Goal: Check status: Check status

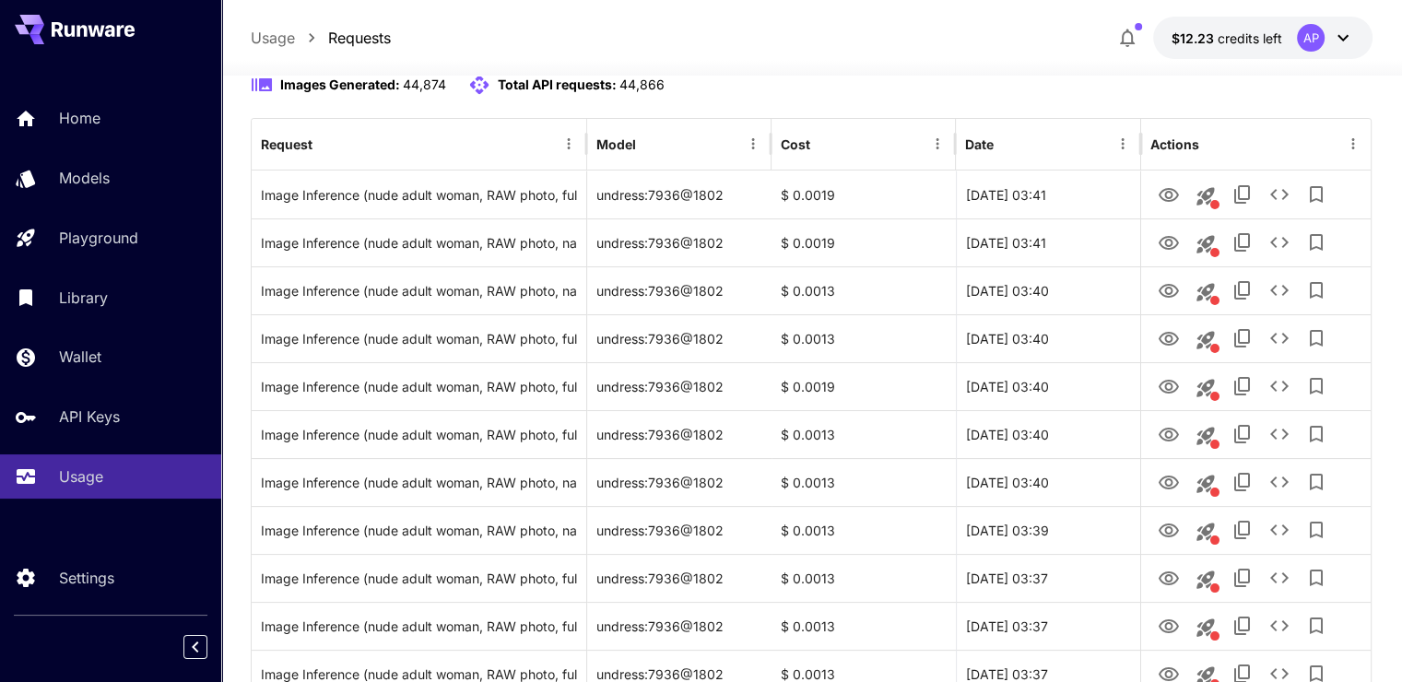
scroll to position [184, 0]
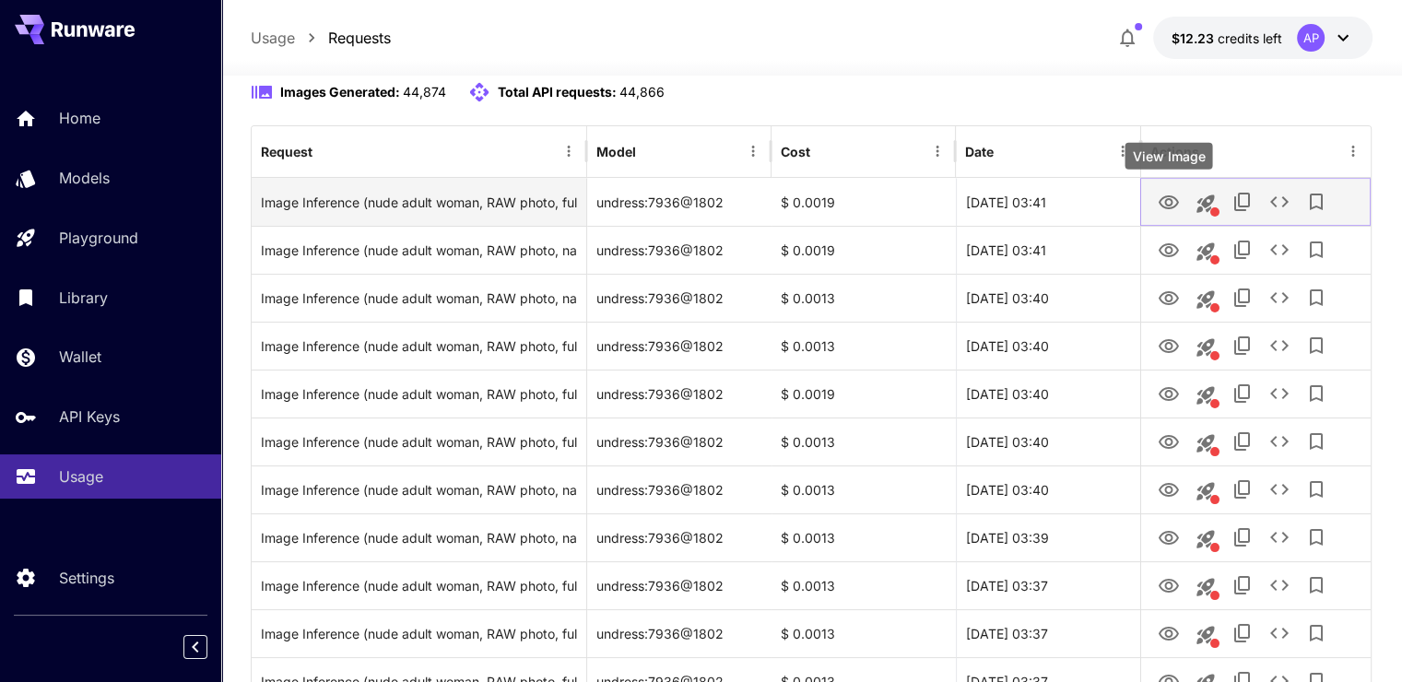
click at [1170, 199] on icon "View Image" at bounding box center [1169, 202] width 20 height 14
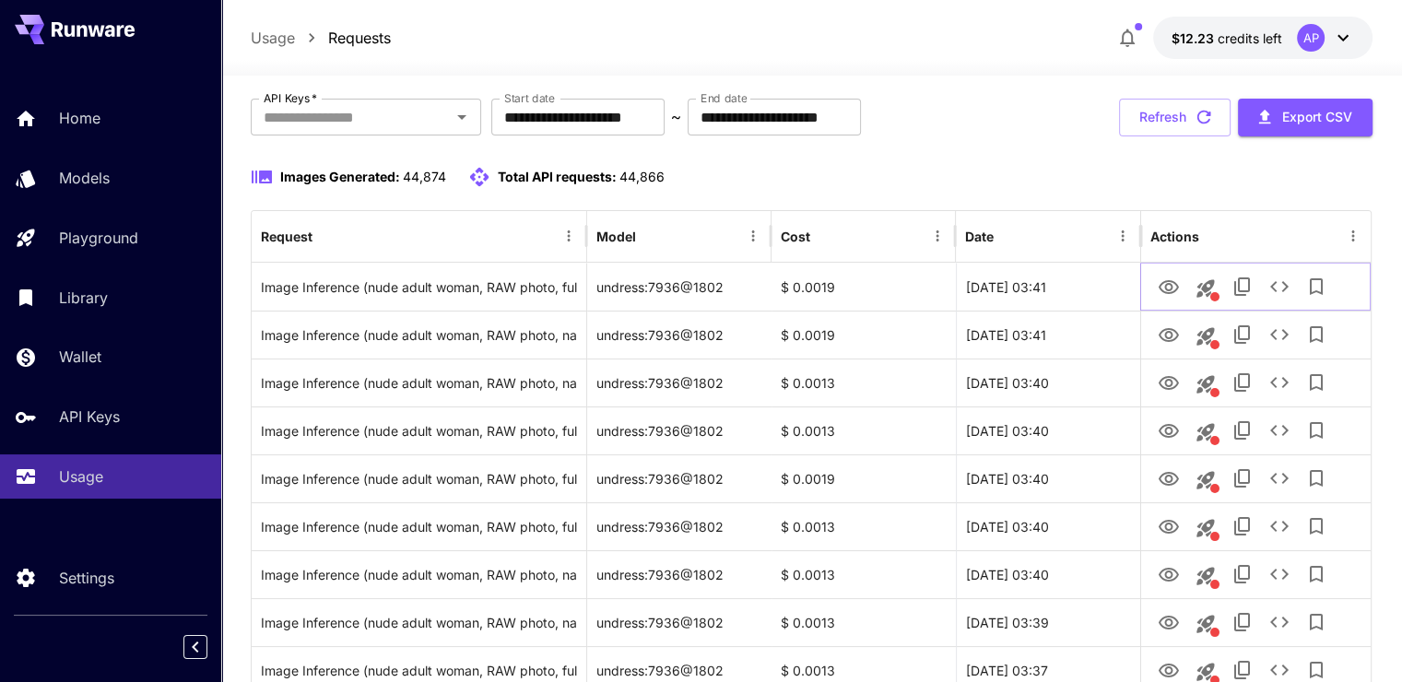
scroll to position [92, 0]
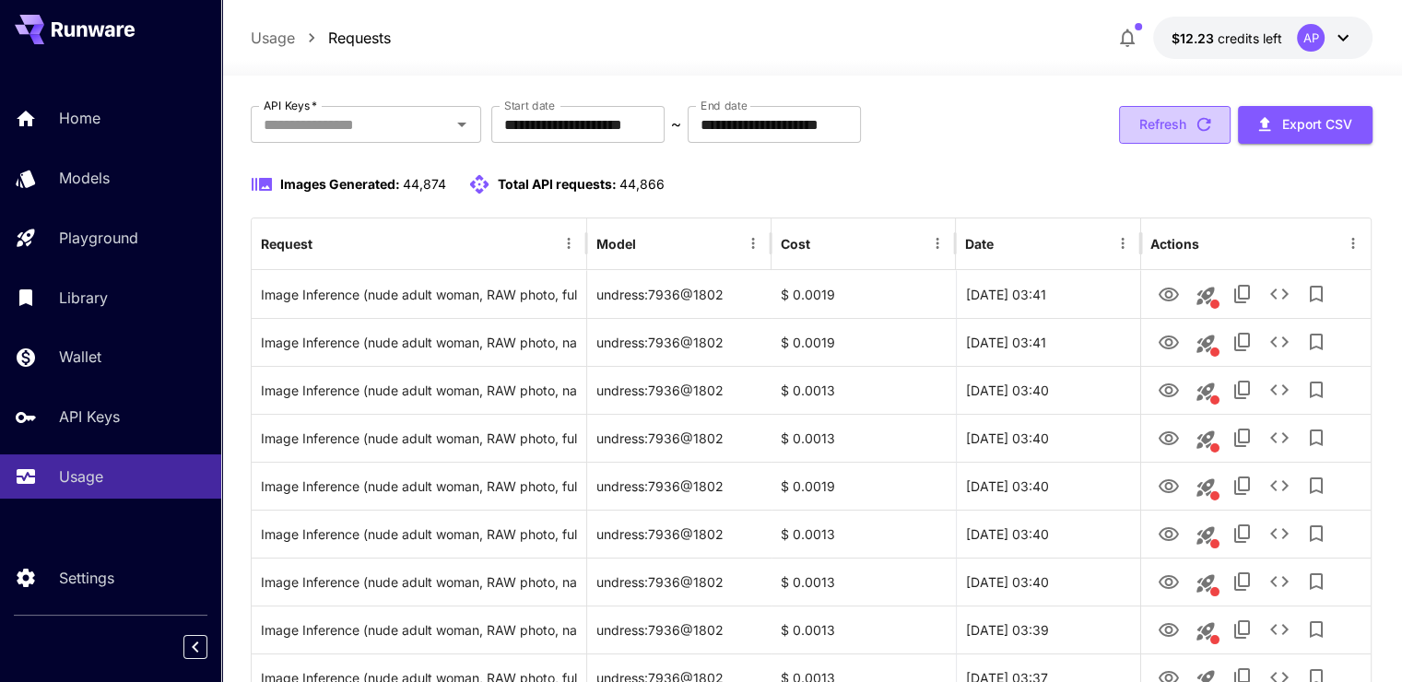
click at [1181, 135] on button "Refresh" at bounding box center [1175, 125] width 112 height 38
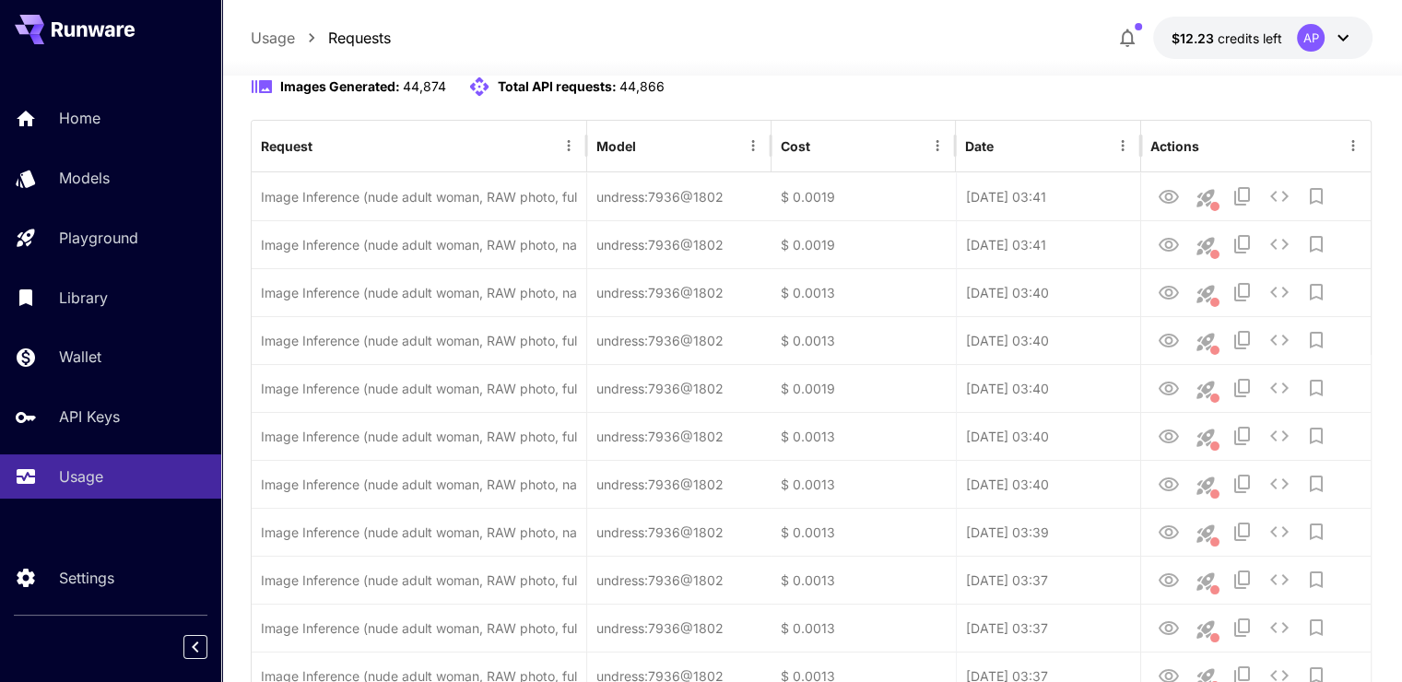
scroll to position [184, 0]
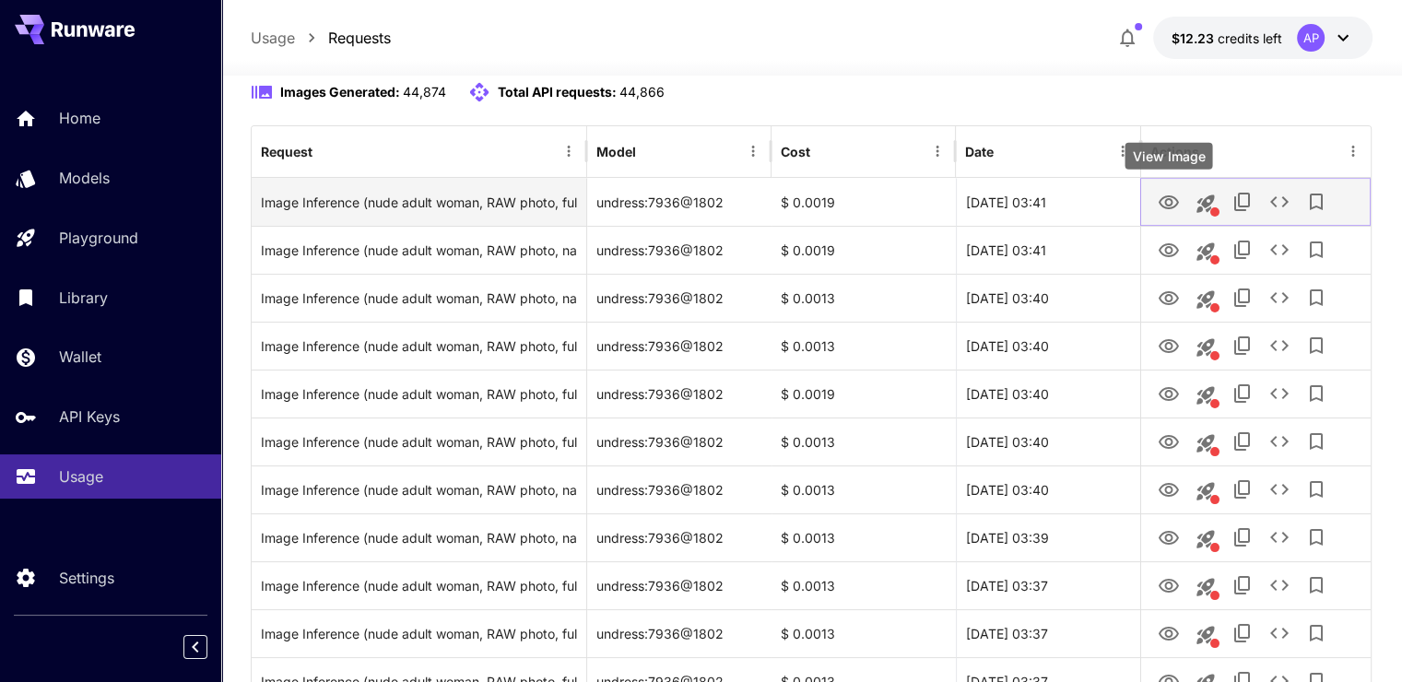
click at [1162, 195] on icon "View Image" at bounding box center [1169, 203] width 22 height 22
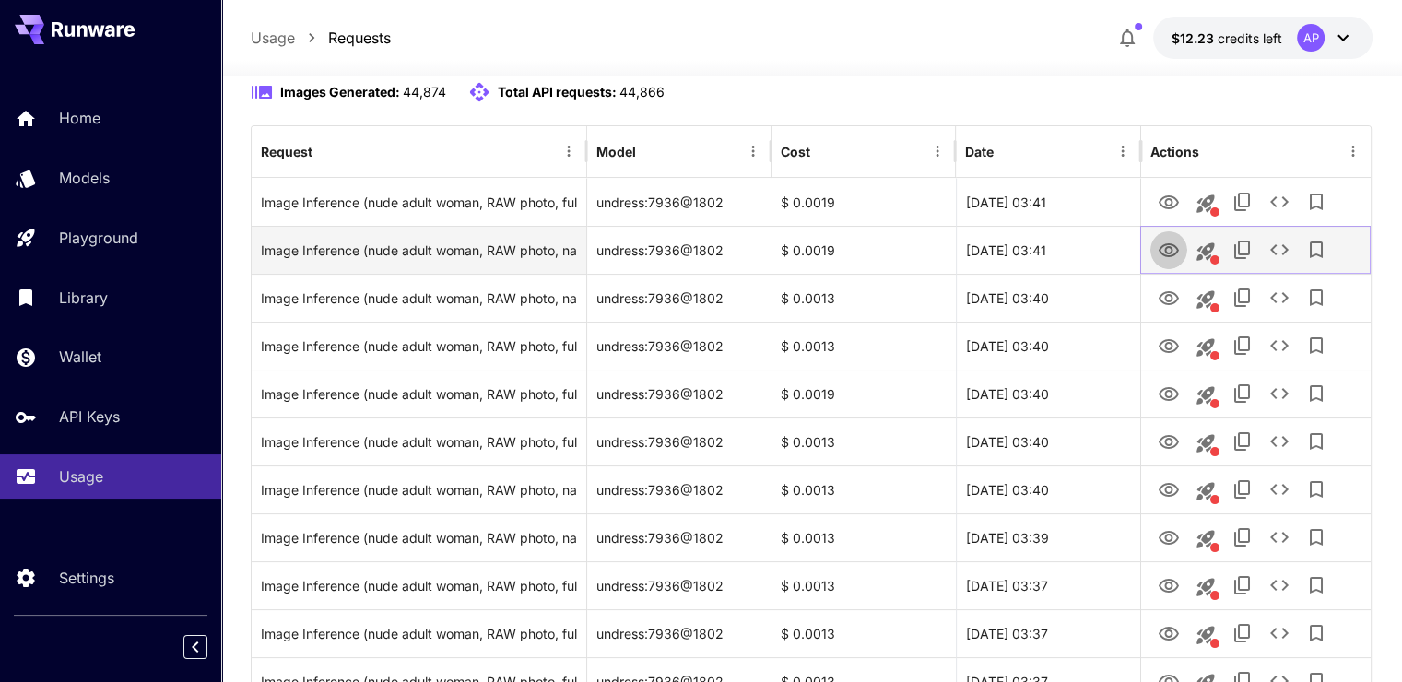
click at [1172, 244] on icon "View Image" at bounding box center [1169, 250] width 20 height 14
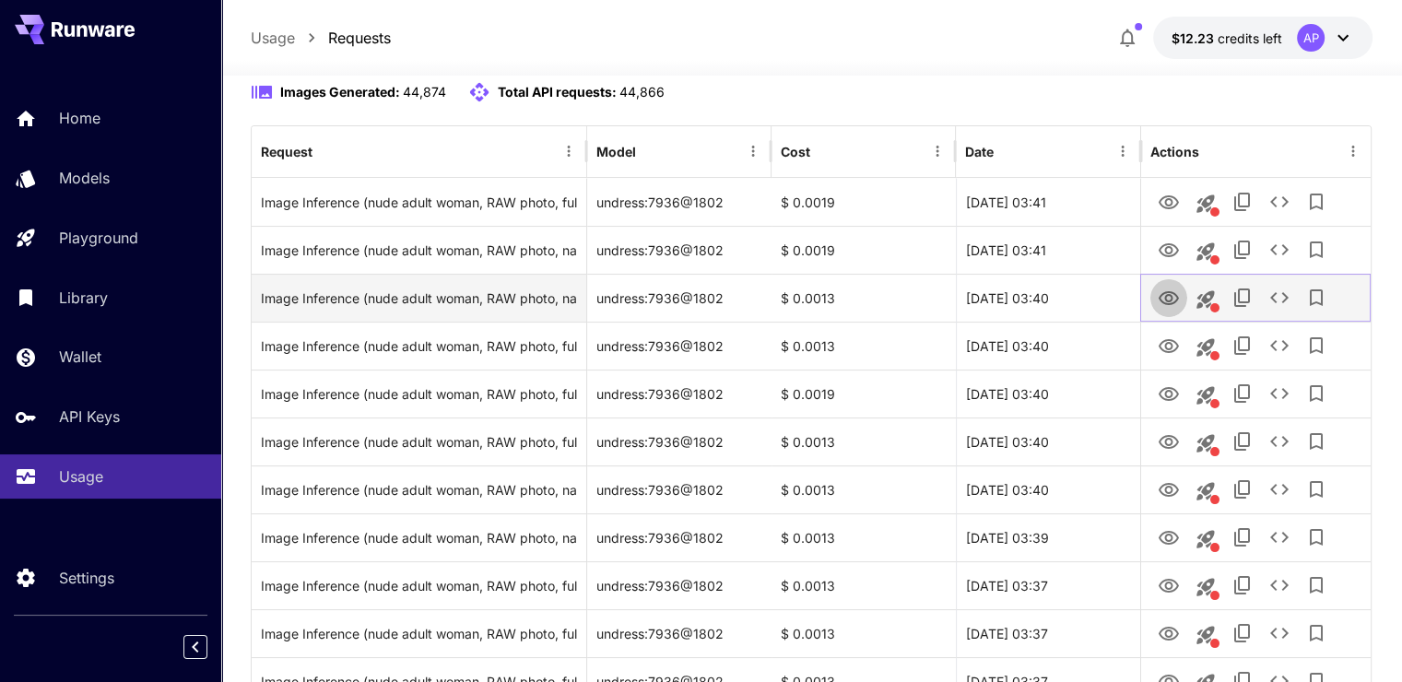
click at [1179, 310] on button "View Image" at bounding box center [1168, 297] width 37 height 38
click at [1166, 304] on icon "View Image" at bounding box center [1169, 299] width 22 height 22
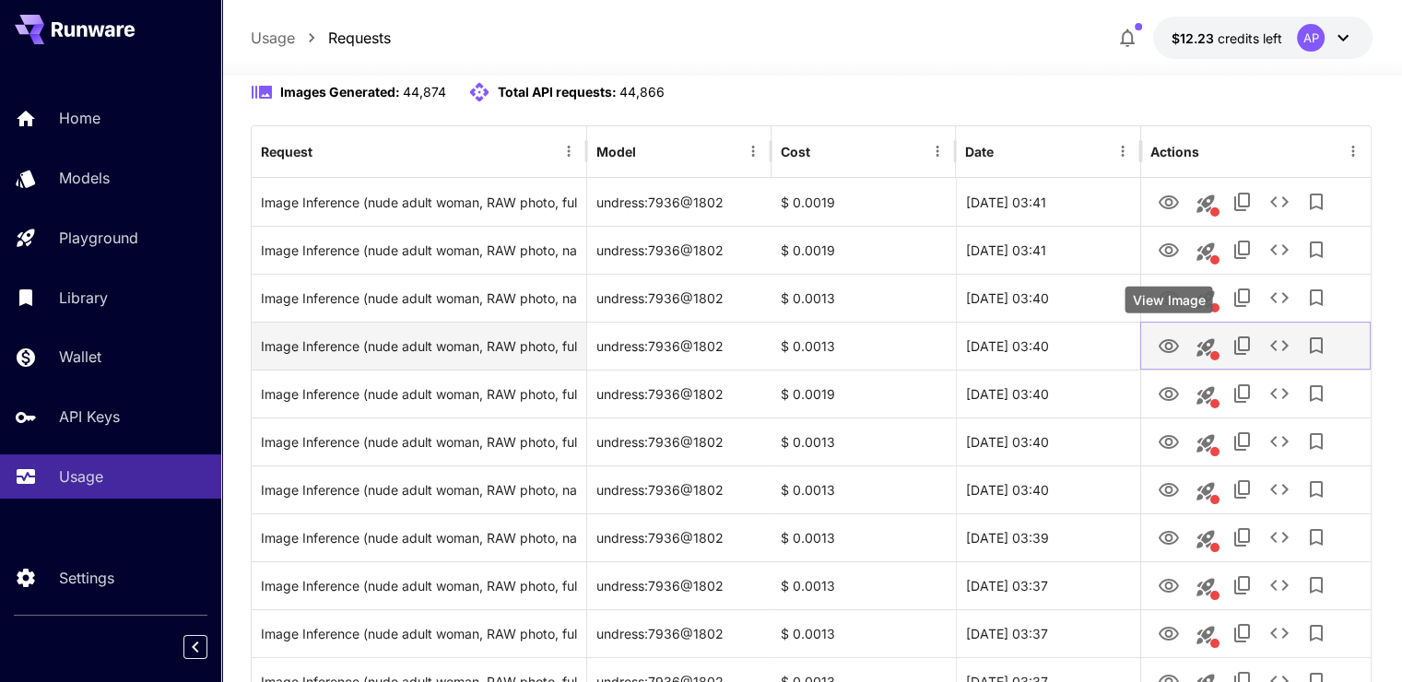
click at [1158, 340] on icon "View Image" at bounding box center [1169, 347] width 22 height 22
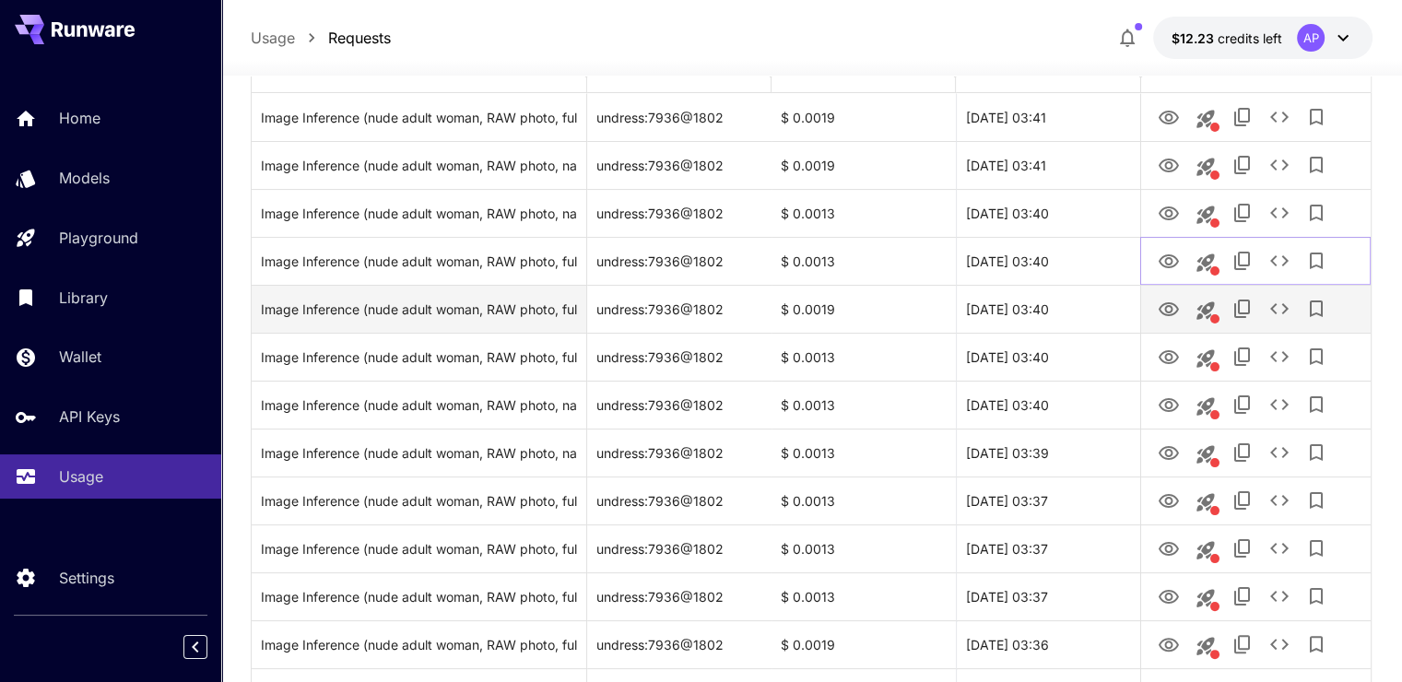
scroll to position [277, 0]
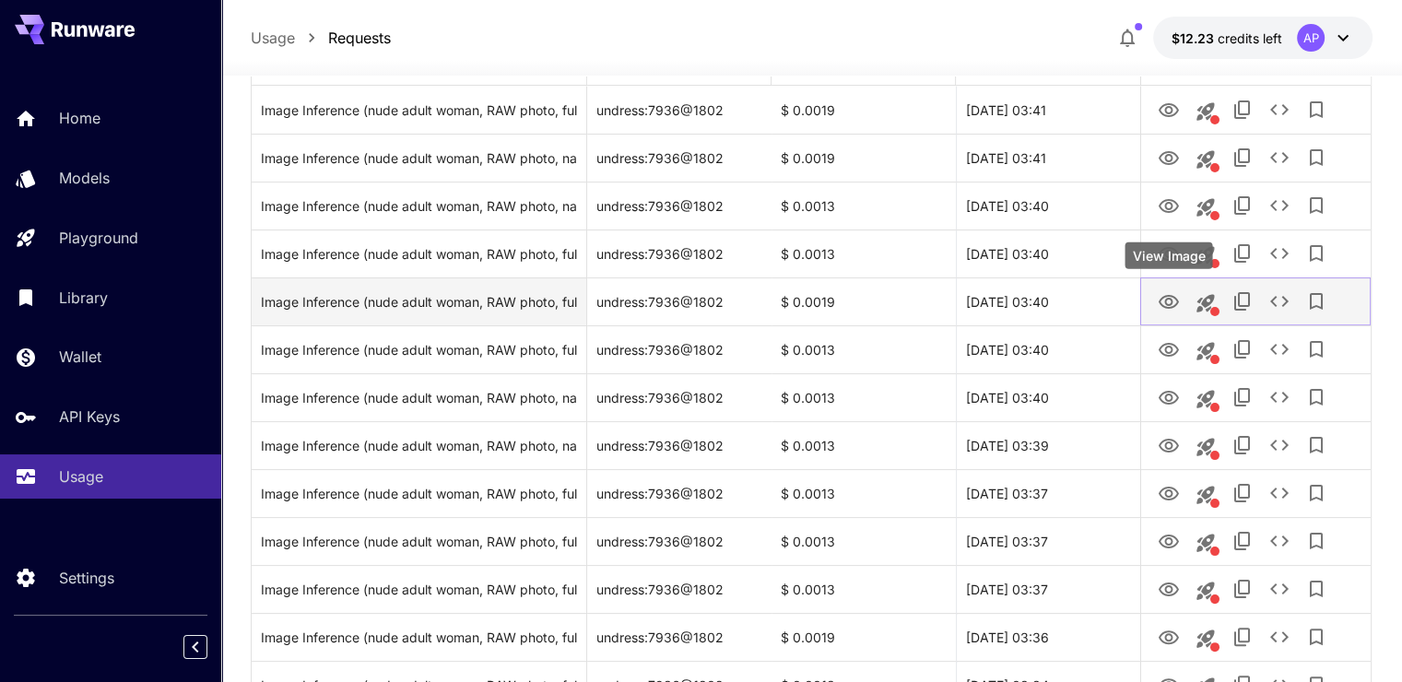
click at [1168, 294] on icon "View Image" at bounding box center [1169, 302] width 22 height 22
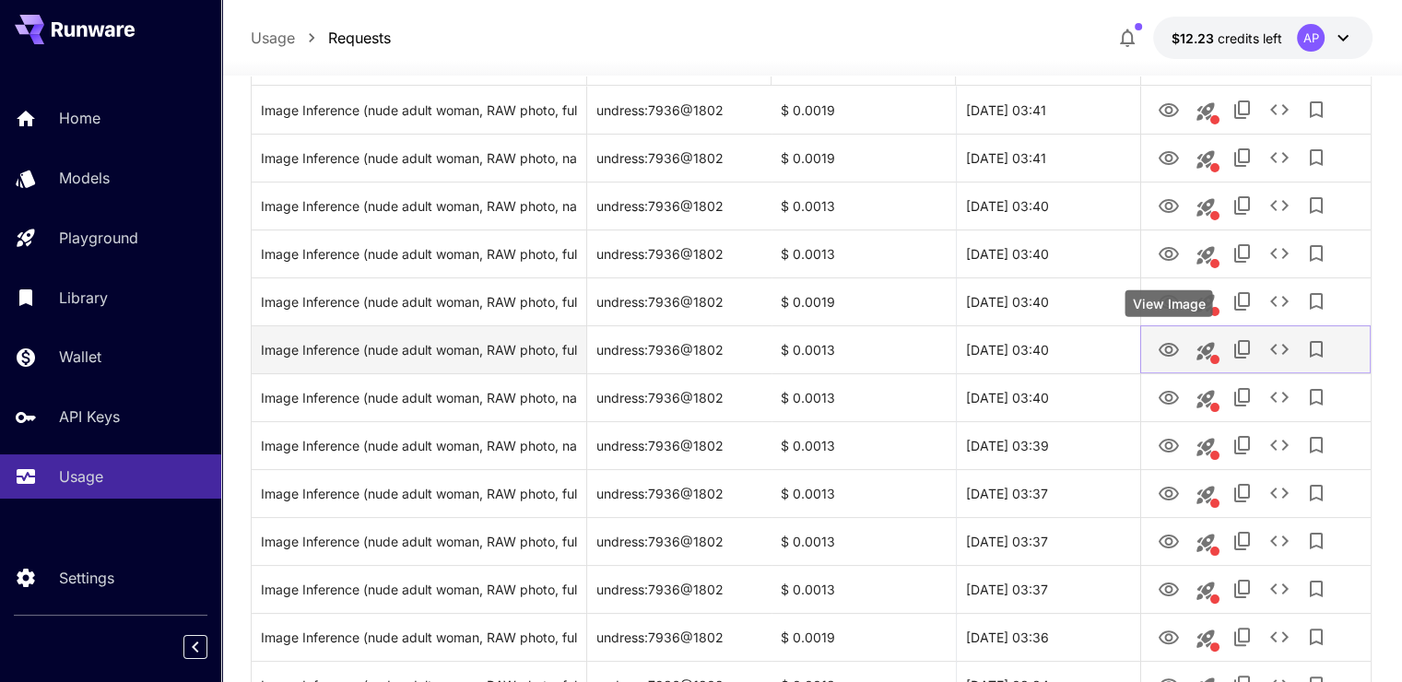
click at [1153, 344] on button "View Image" at bounding box center [1168, 349] width 37 height 38
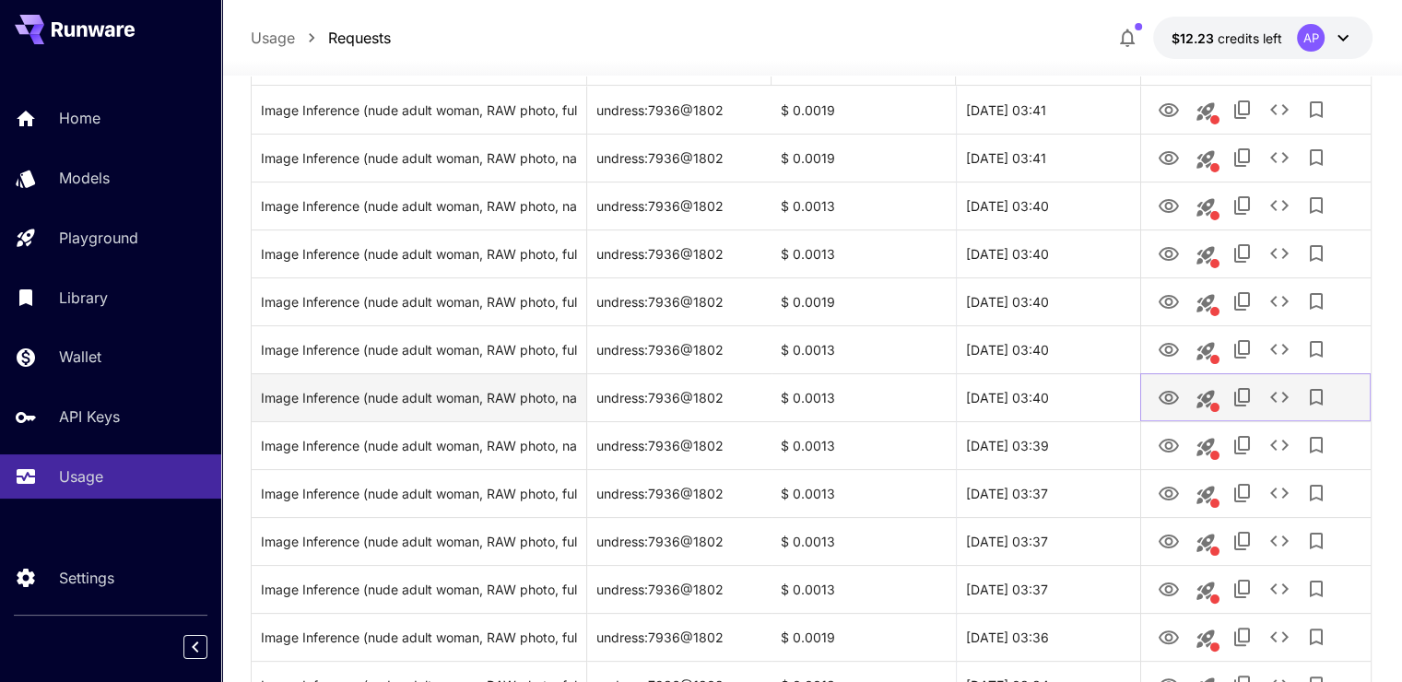
click at [1174, 378] on button "View Image" at bounding box center [1168, 397] width 37 height 38
click at [1183, 392] on button "View Image" at bounding box center [1168, 397] width 37 height 38
click at [1172, 387] on icon "View Image" at bounding box center [1169, 398] width 22 height 22
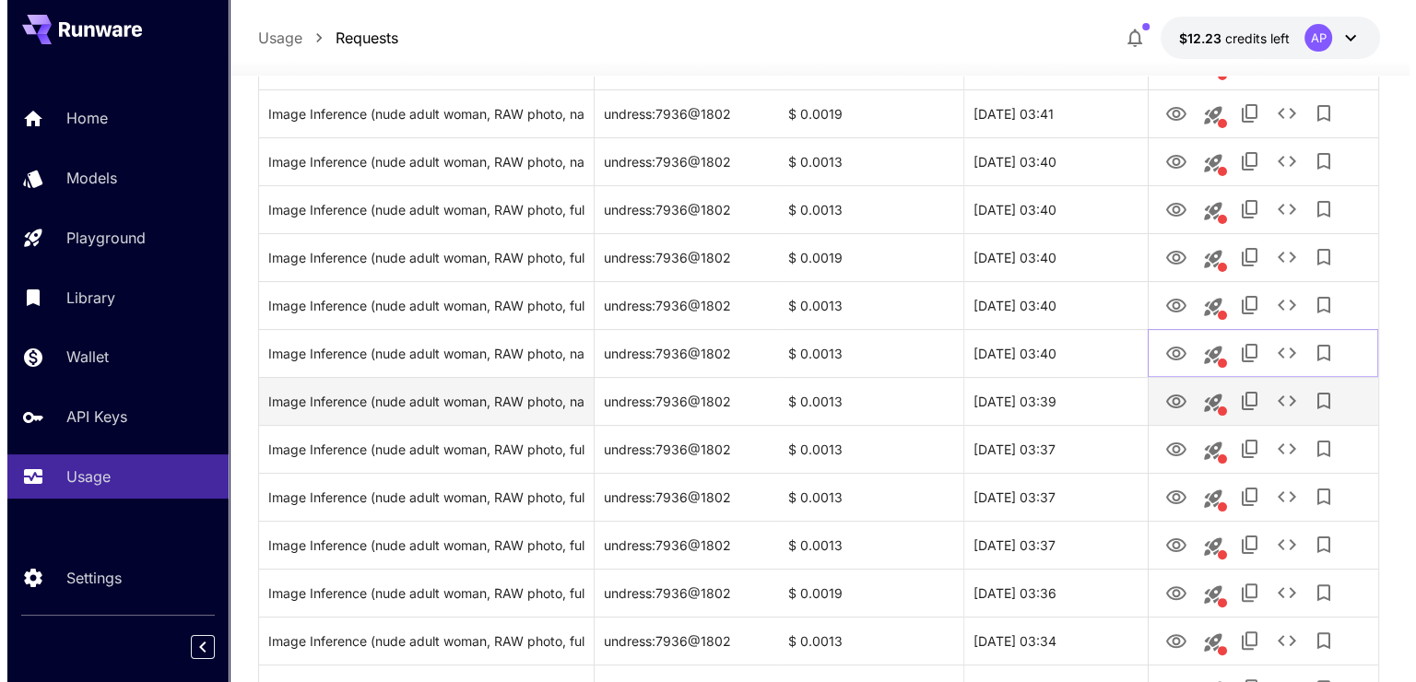
scroll to position [461, 0]
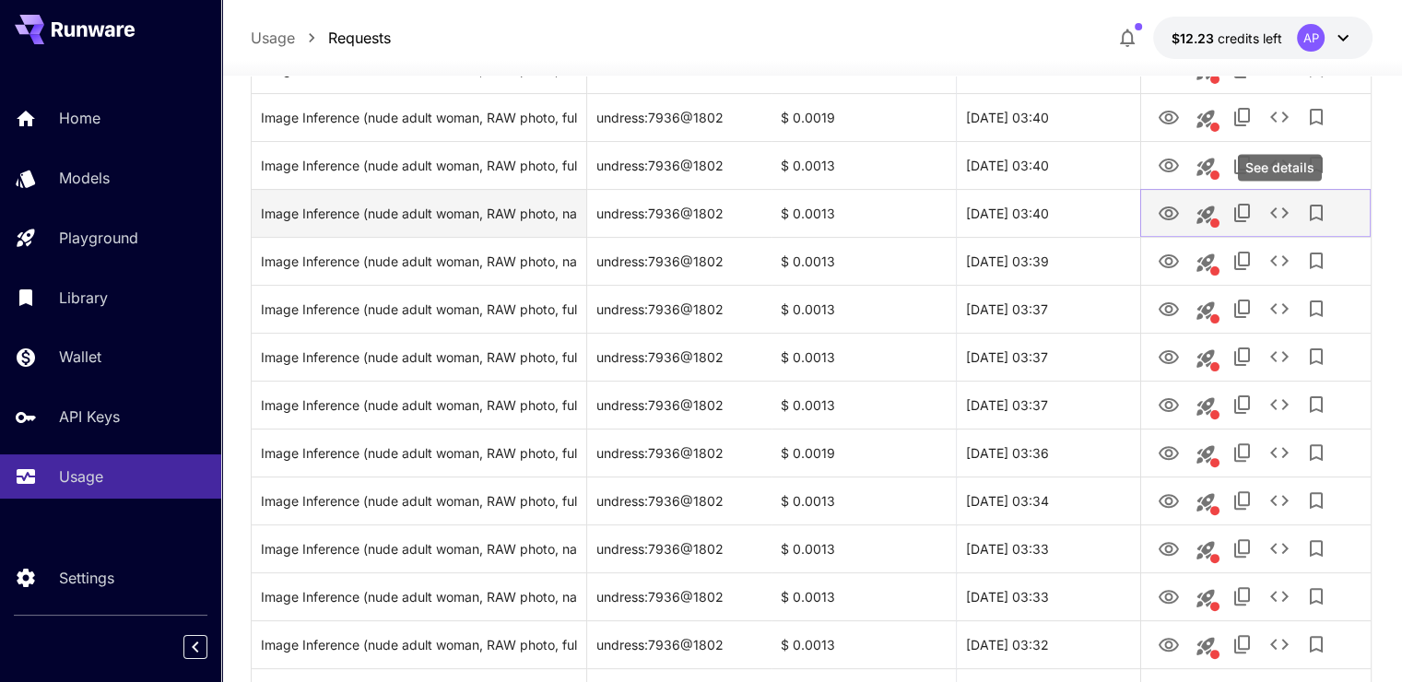
click at [1266, 214] on button "See details" at bounding box center [1279, 212] width 37 height 37
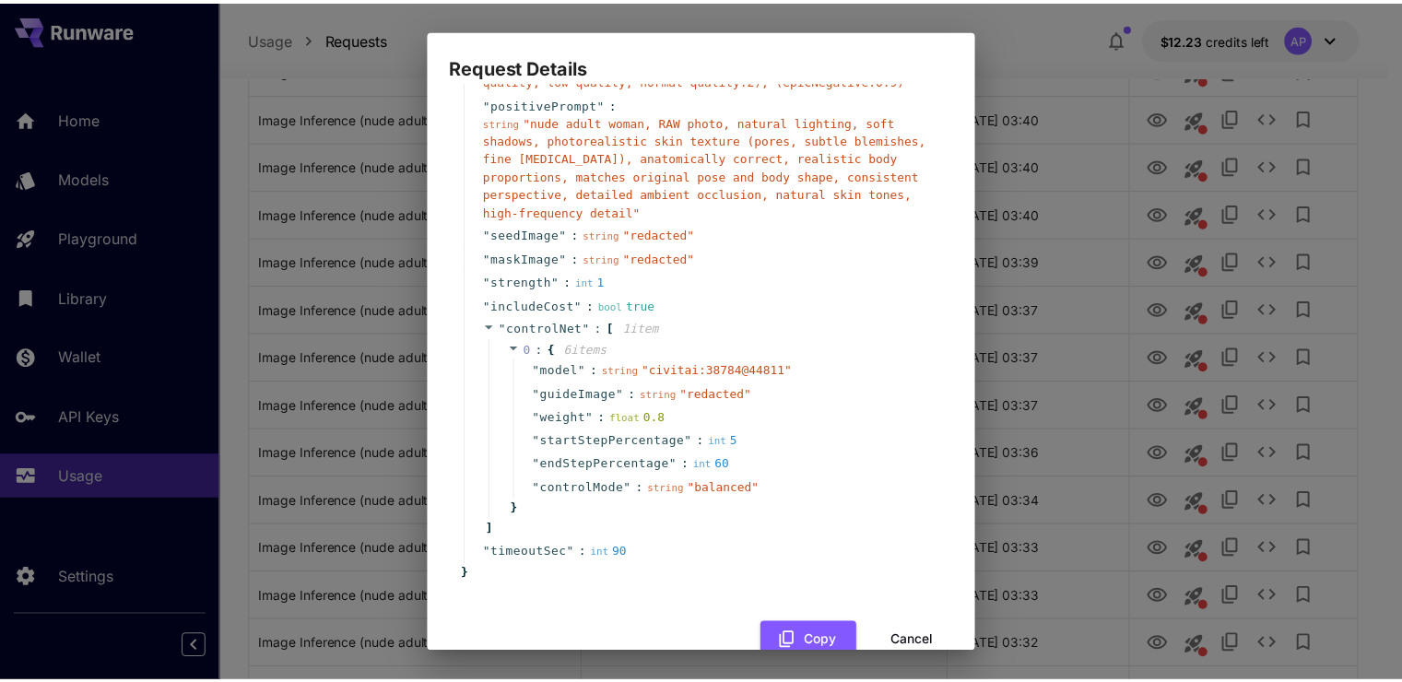
scroll to position [512, 0]
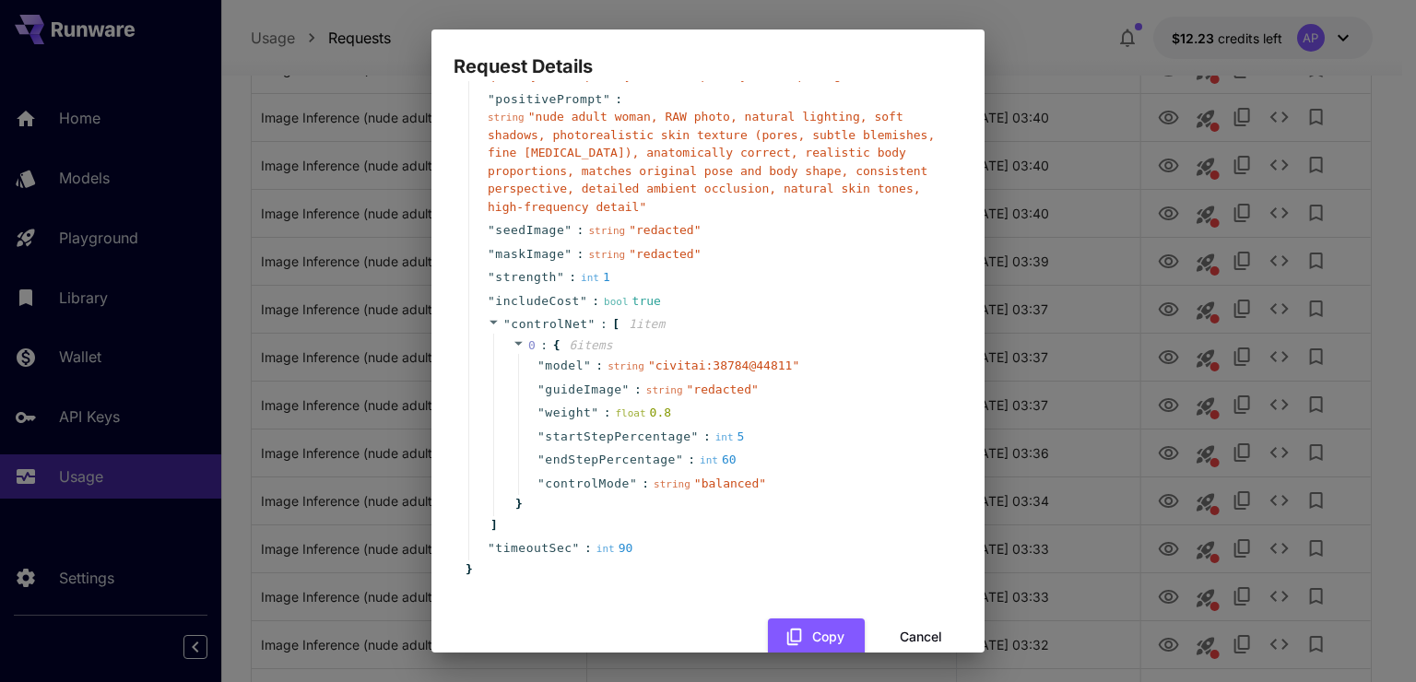
click at [1087, 251] on div "Request Details { 20 item s " taskType " : string " imageInference " " taskUUID…" at bounding box center [708, 341] width 1416 height 682
click at [1068, 286] on div "Request Details { 20 item s " taskType " : string " imageInference " " taskUUID…" at bounding box center [708, 341] width 1416 height 682
click at [118, 126] on div "Request Details { 20 item s " taskType " : string " imageInference " " taskUUID…" at bounding box center [708, 341] width 1416 height 682
click at [919, 619] on button "Cancel" at bounding box center [920, 638] width 83 height 38
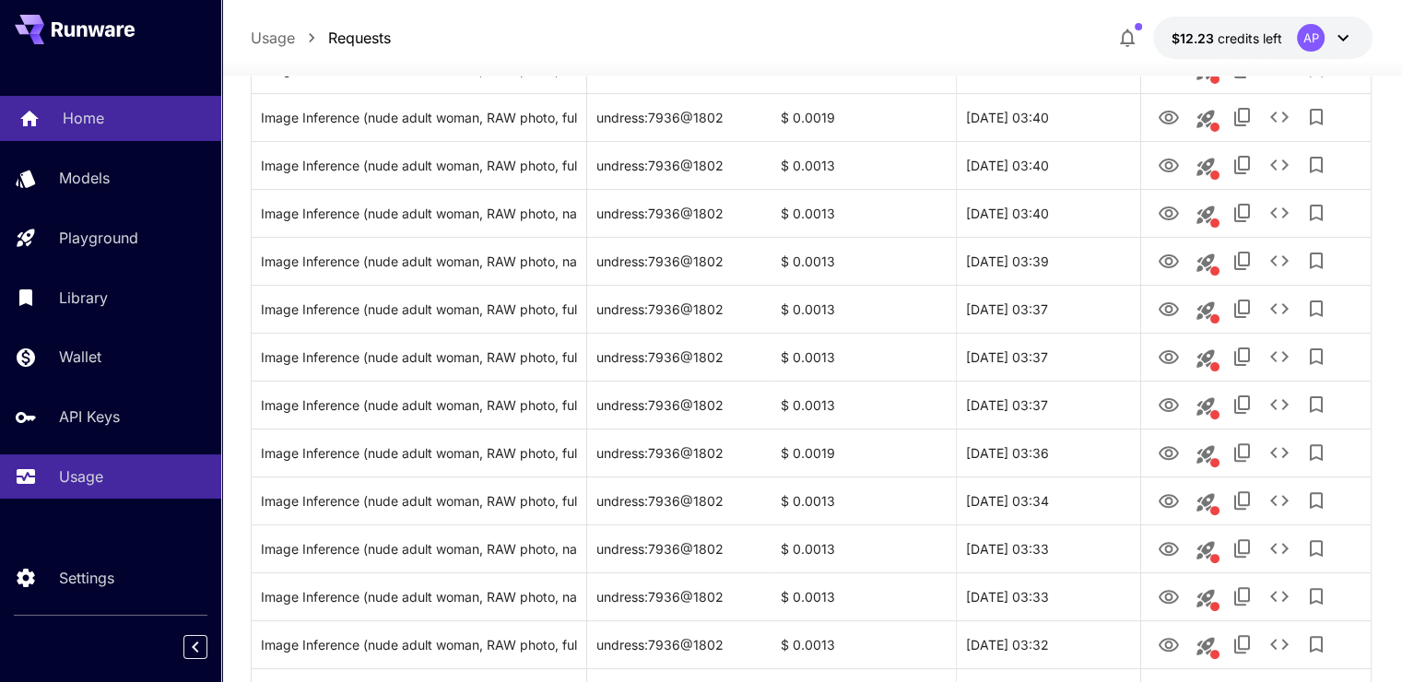
click at [119, 118] on div "Home" at bounding box center [135, 118] width 144 height 22
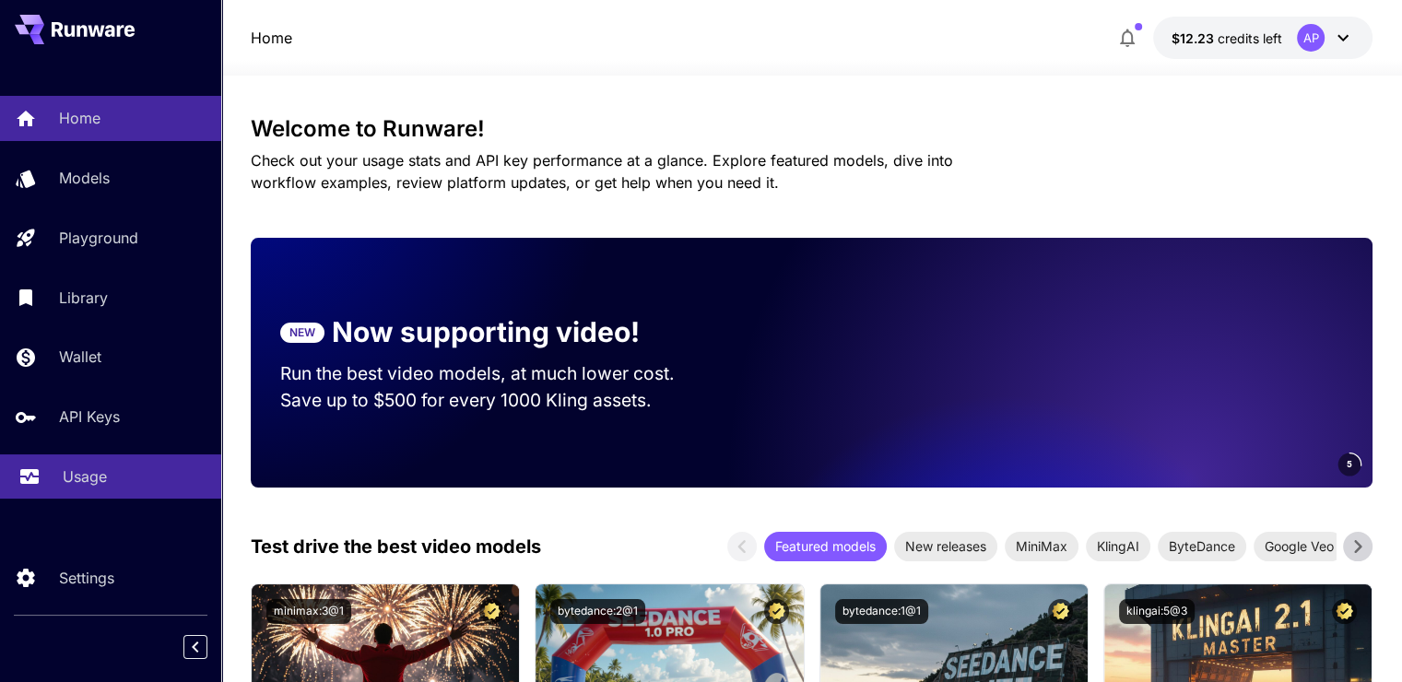
click at [81, 494] on link "Usage" at bounding box center [110, 476] width 221 height 45
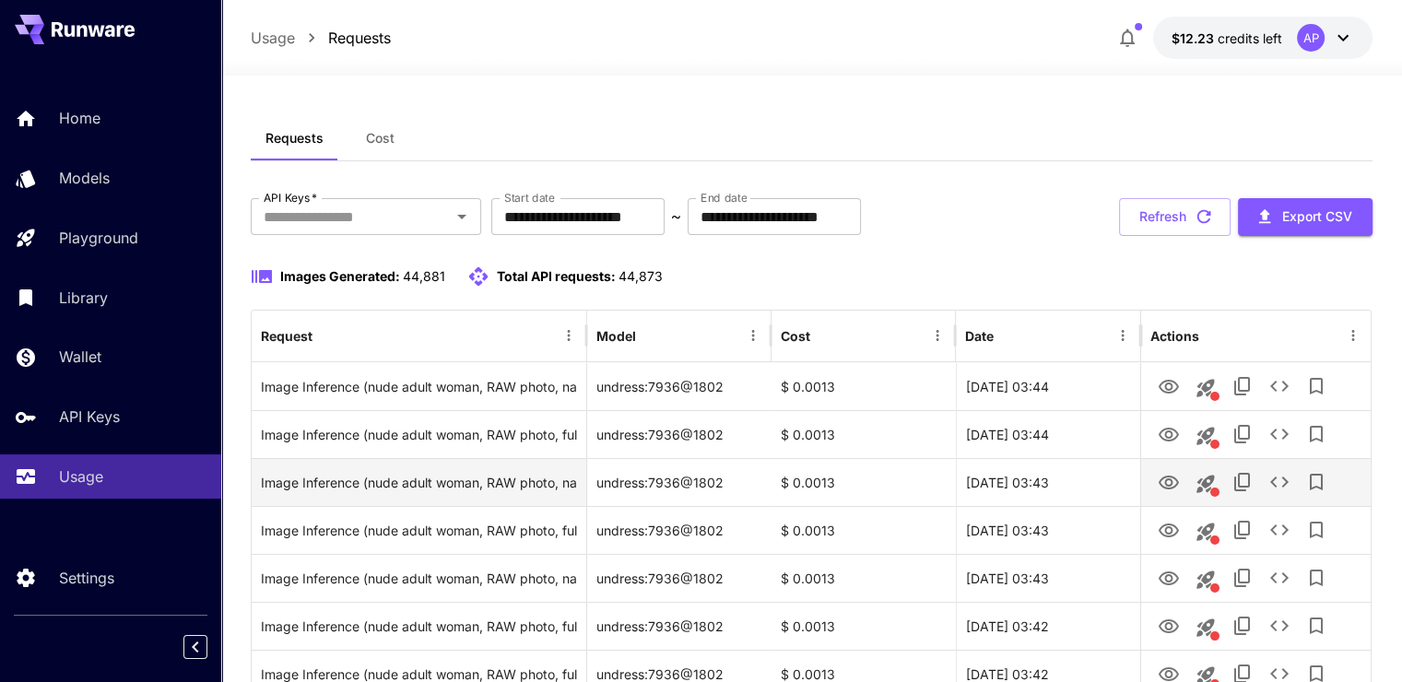
scroll to position [92, 0]
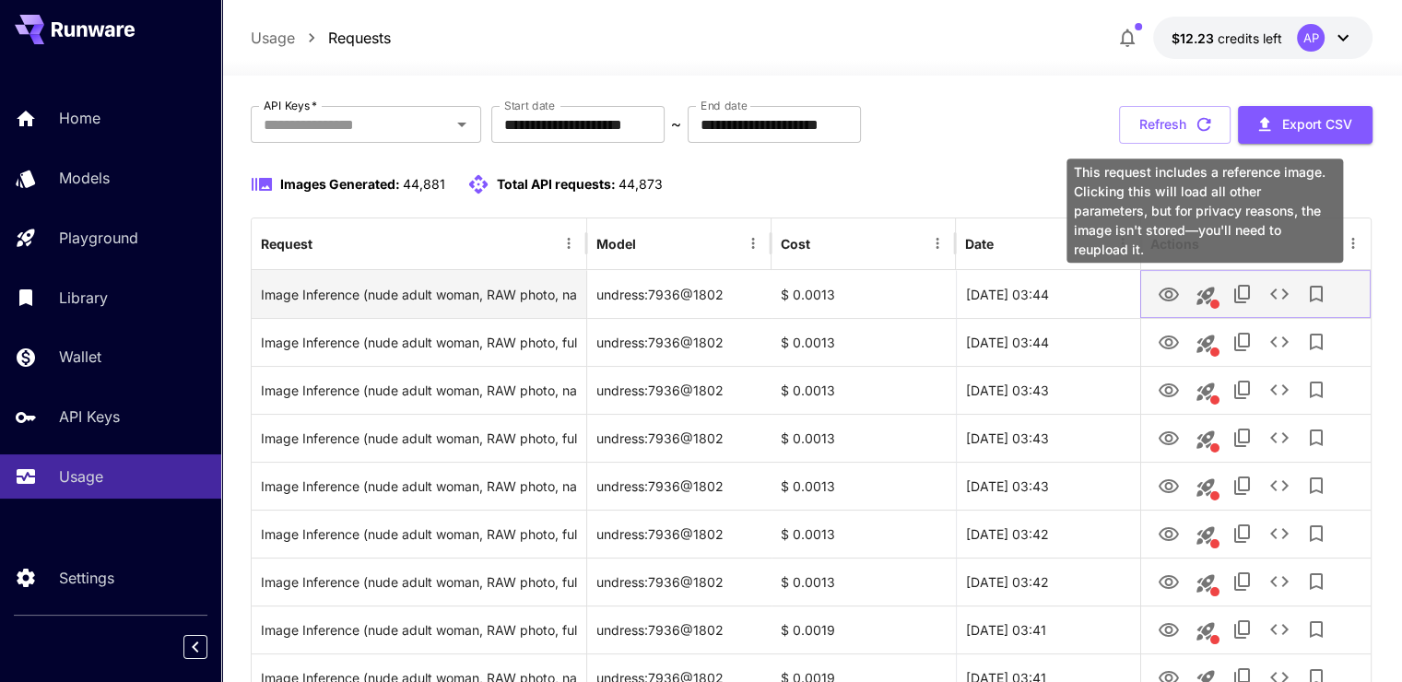
click at [1157, 279] on button "View Image" at bounding box center [1168, 294] width 37 height 38
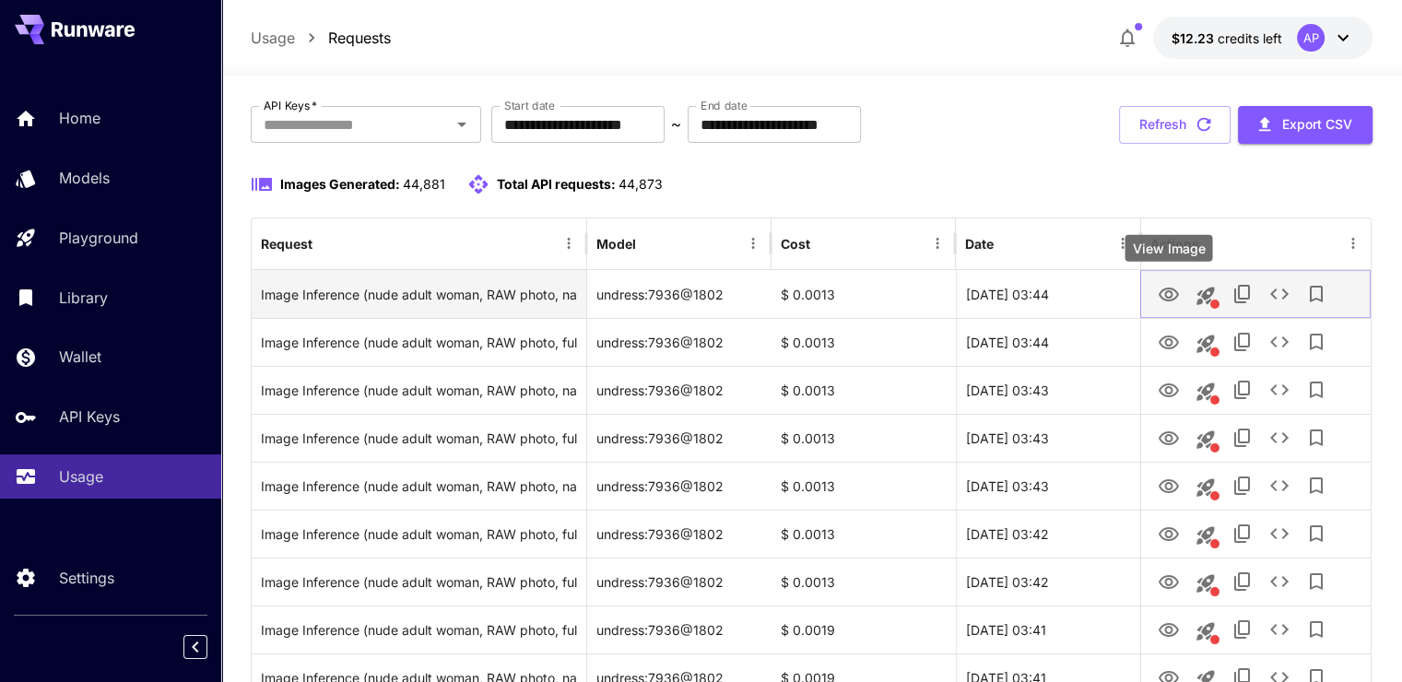
click at [1168, 284] on icon "View Image" at bounding box center [1169, 295] width 22 height 22
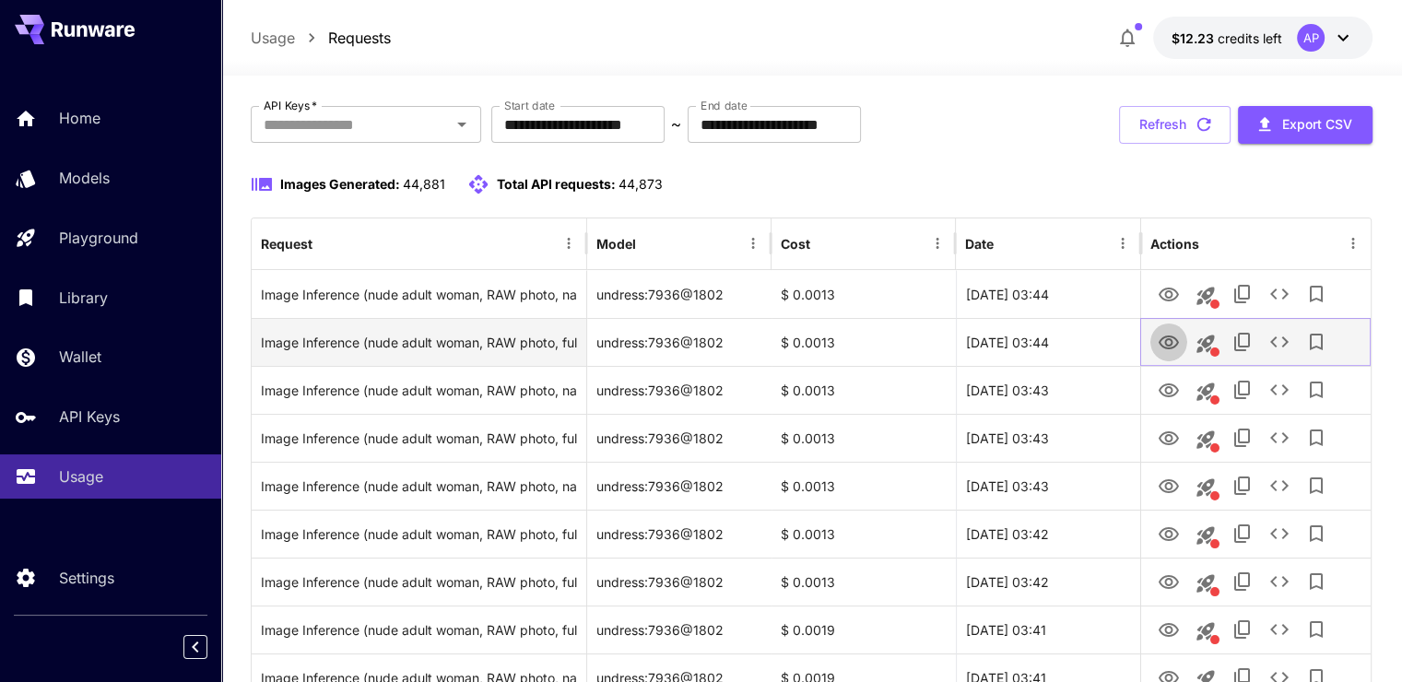
click at [1180, 347] on button "View Image" at bounding box center [1168, 342] width 37 height 38
click at [1165, 336] on icon "View Image" at bounding box center [1169, 343] width 20 height 14
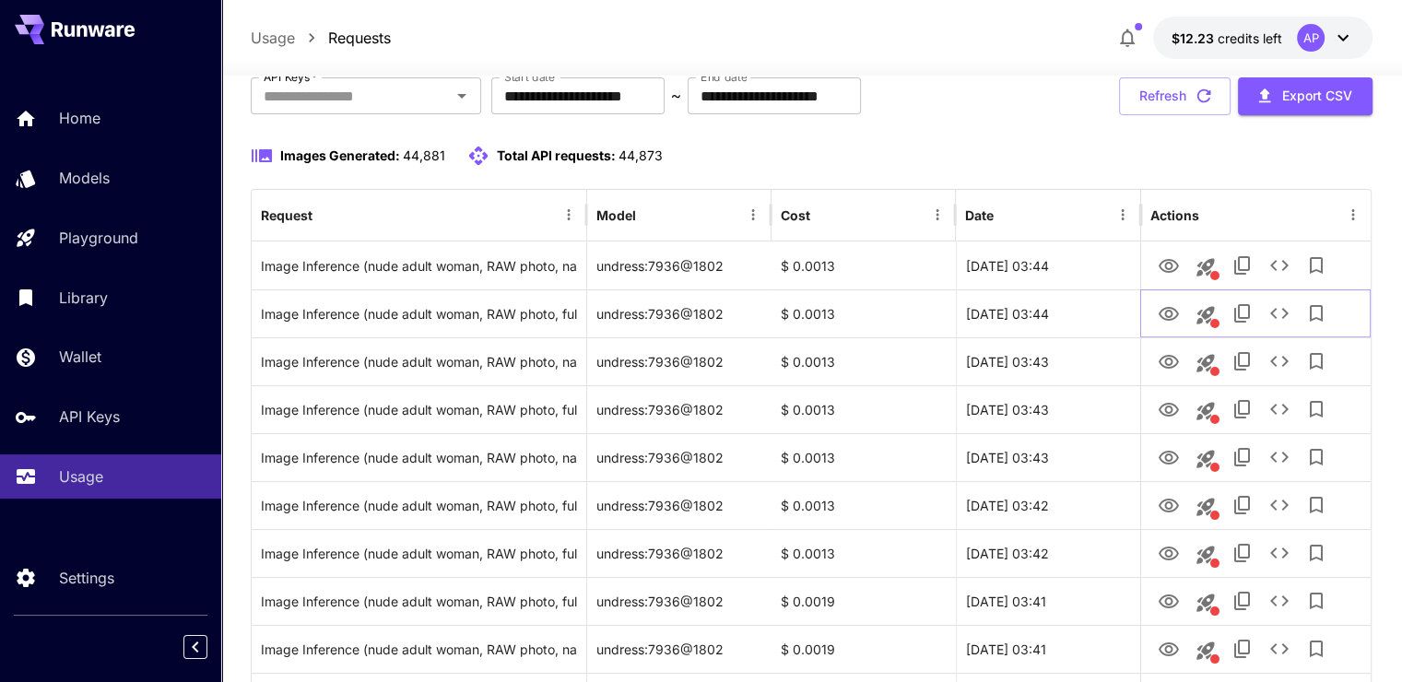
scroll to position [184, 0]
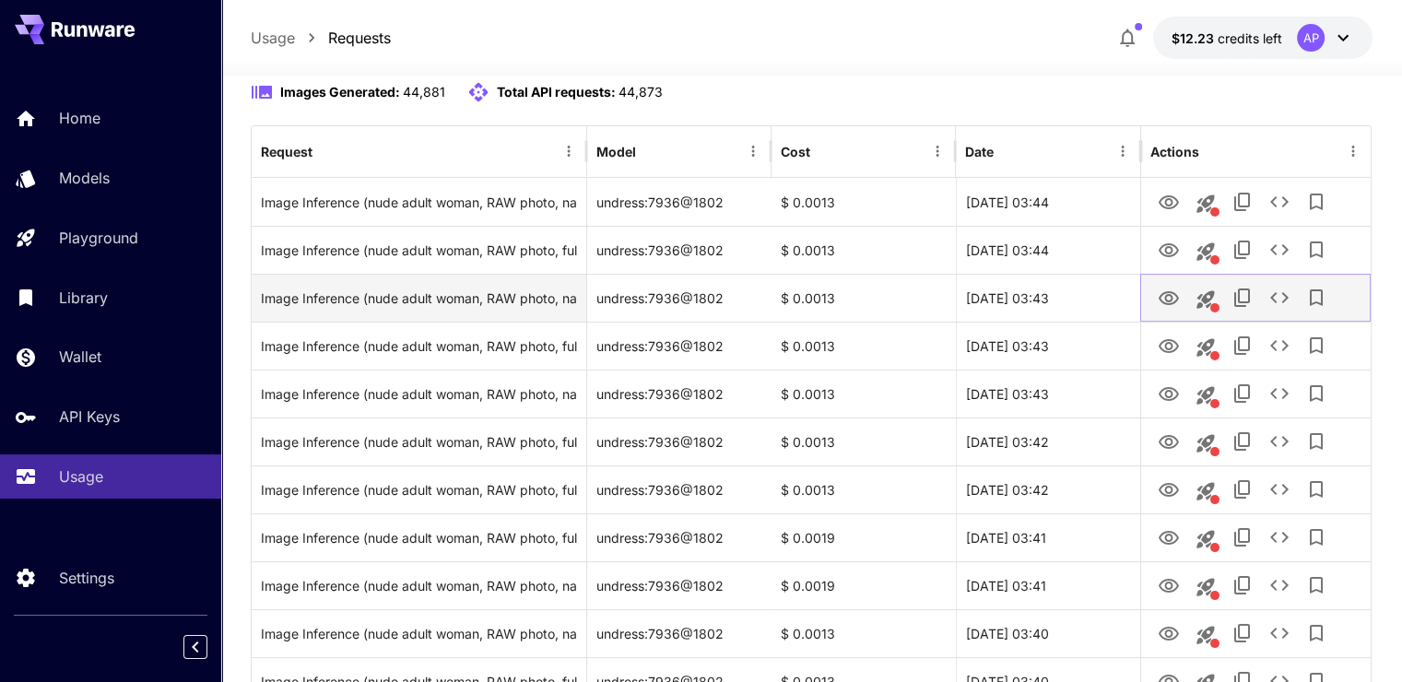
click at [1159, 288] on icon "View Image" at bounding box center [1169, 299] width 22 height 22
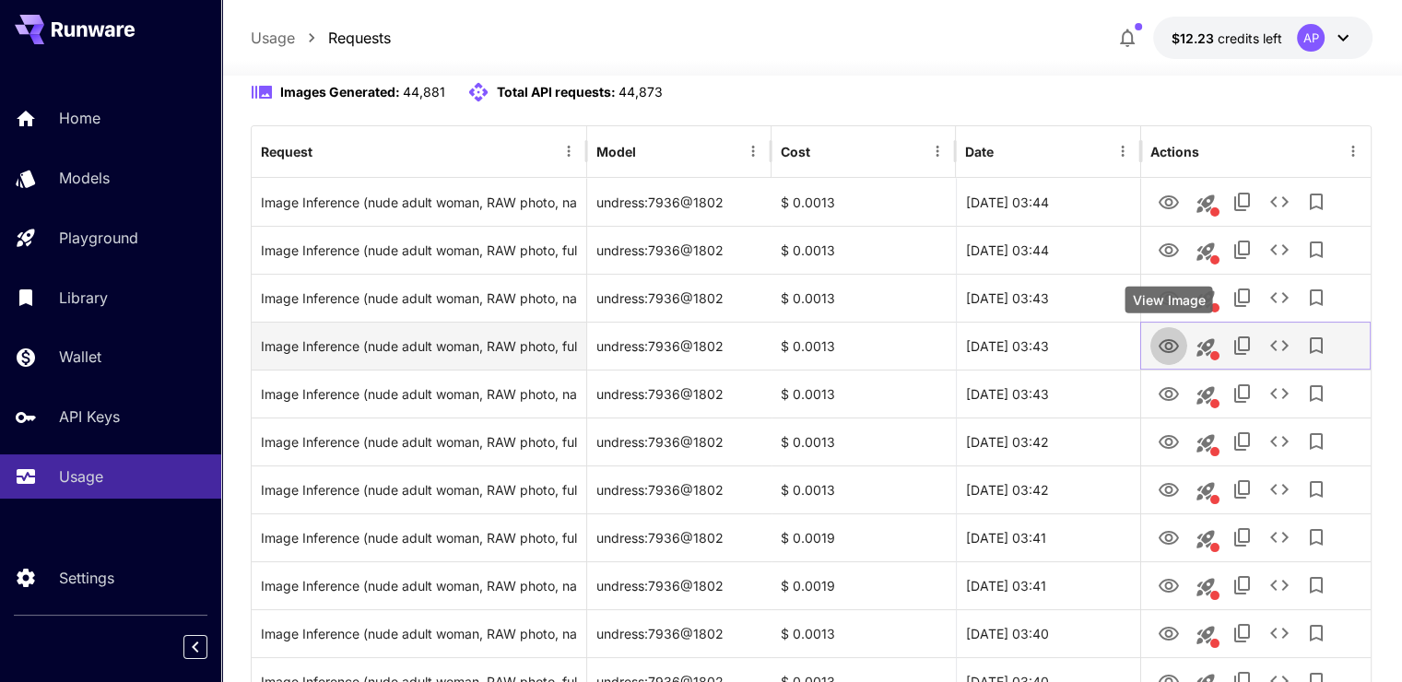
click at [1171, 352] on icon "View Image" at bounding box center [1169, 347] width 22 height 22
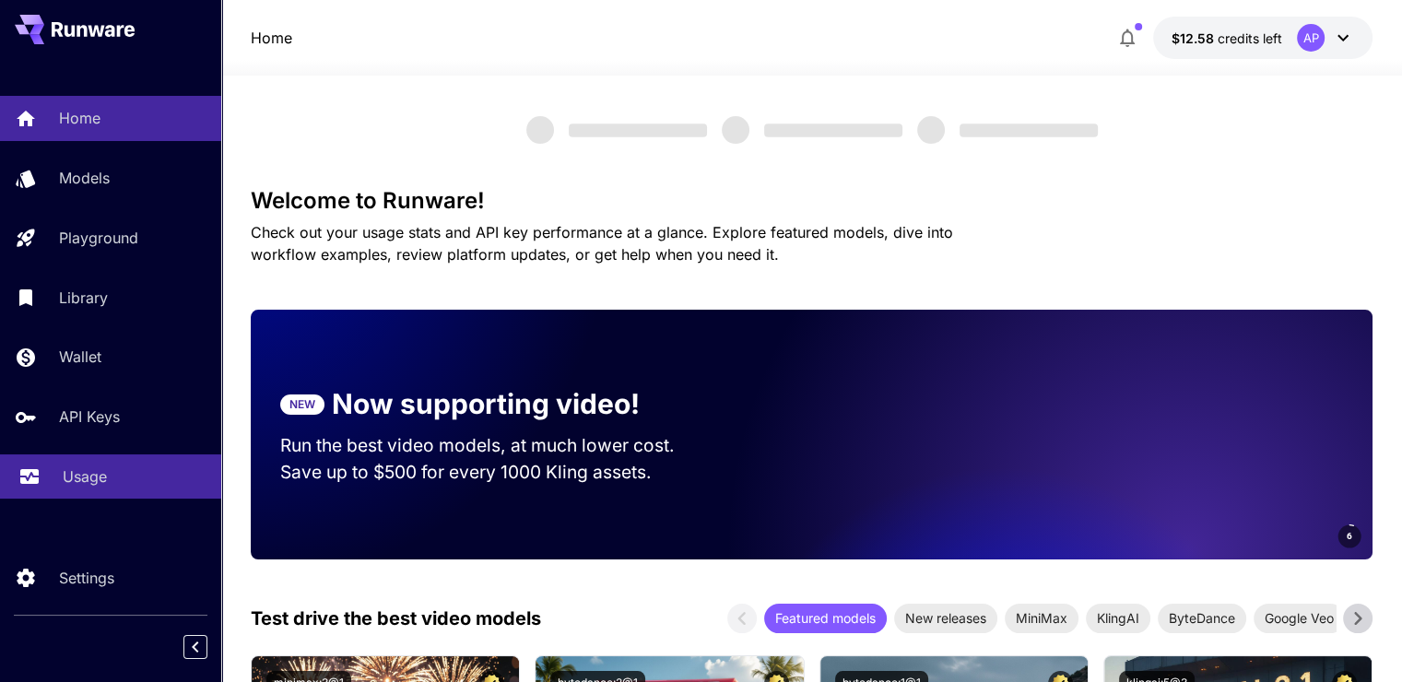
click at [133, 468] on link "Usage" at bounding box center [110, 476] width 221 height 45
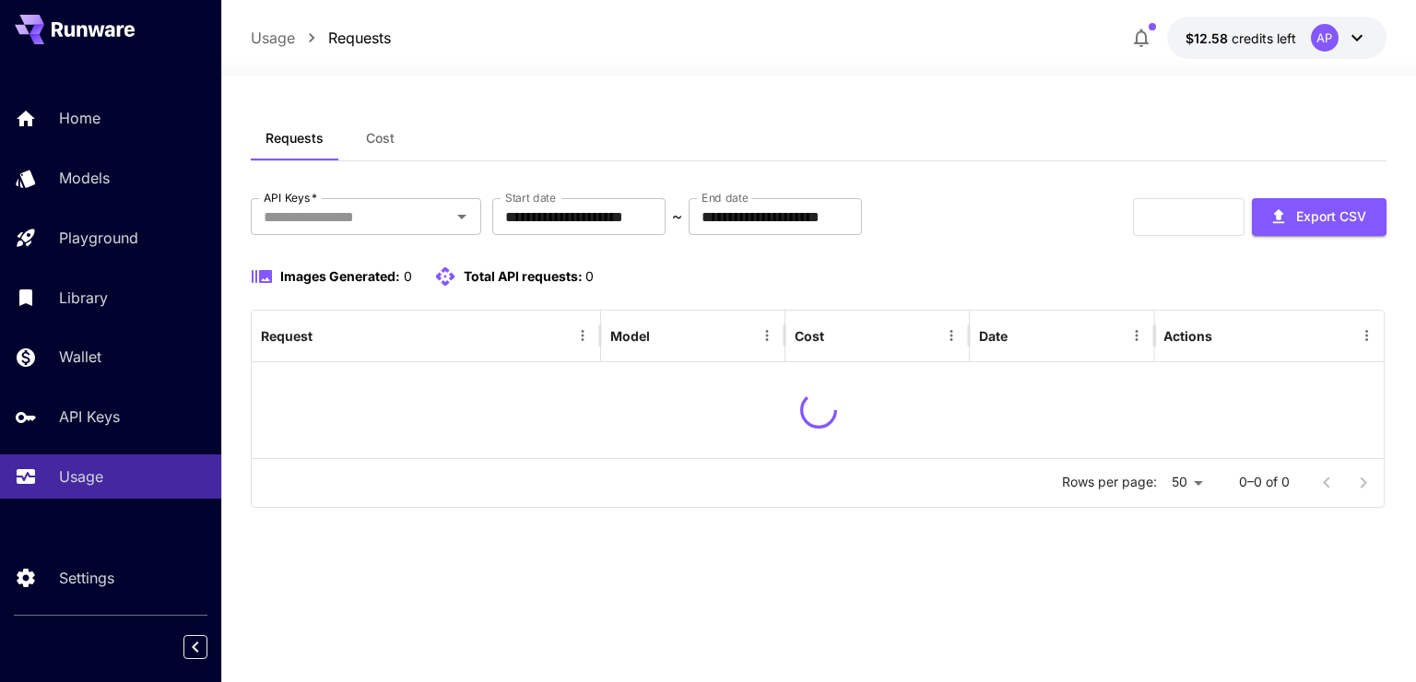
click at [1184, 225] on div "Refresh Export CSV" at bounding box center [1259, 217] width 253 height 38
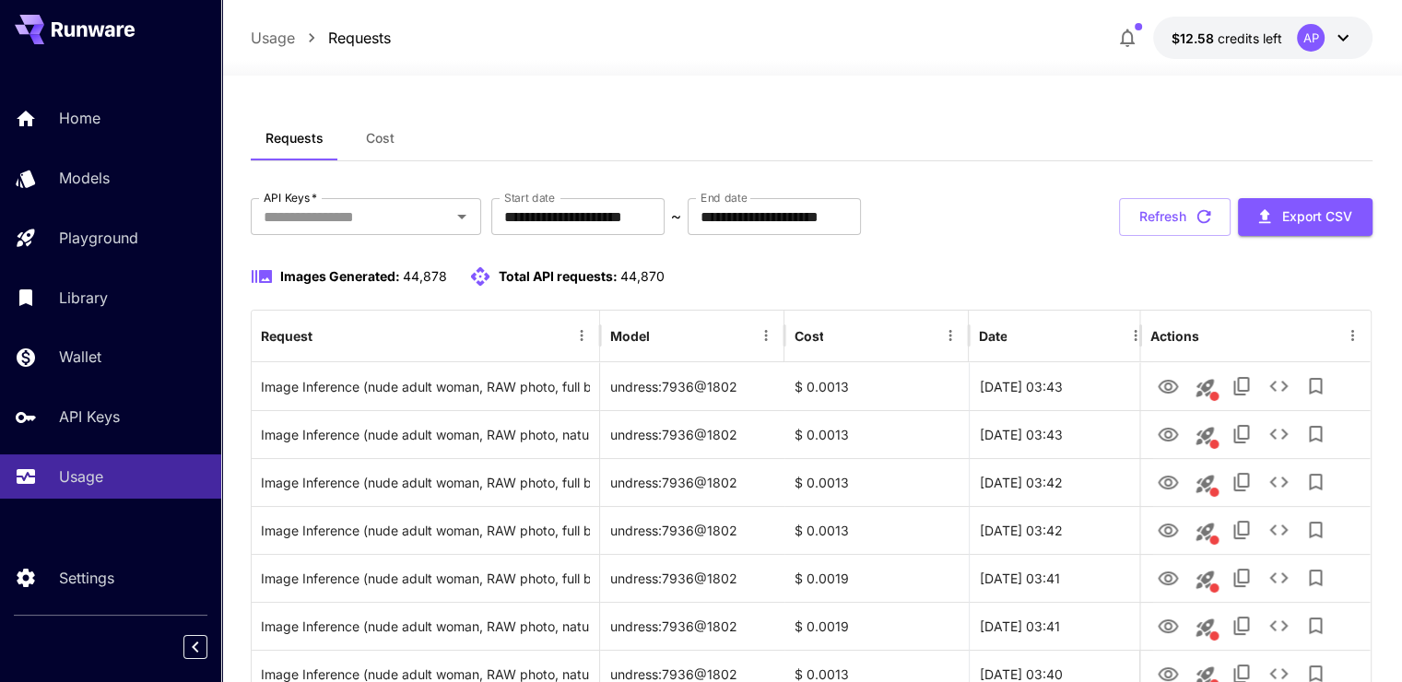
click at [1179, 204] on button "Refresh" at bounding box center [1175, 217] width 112 height 38
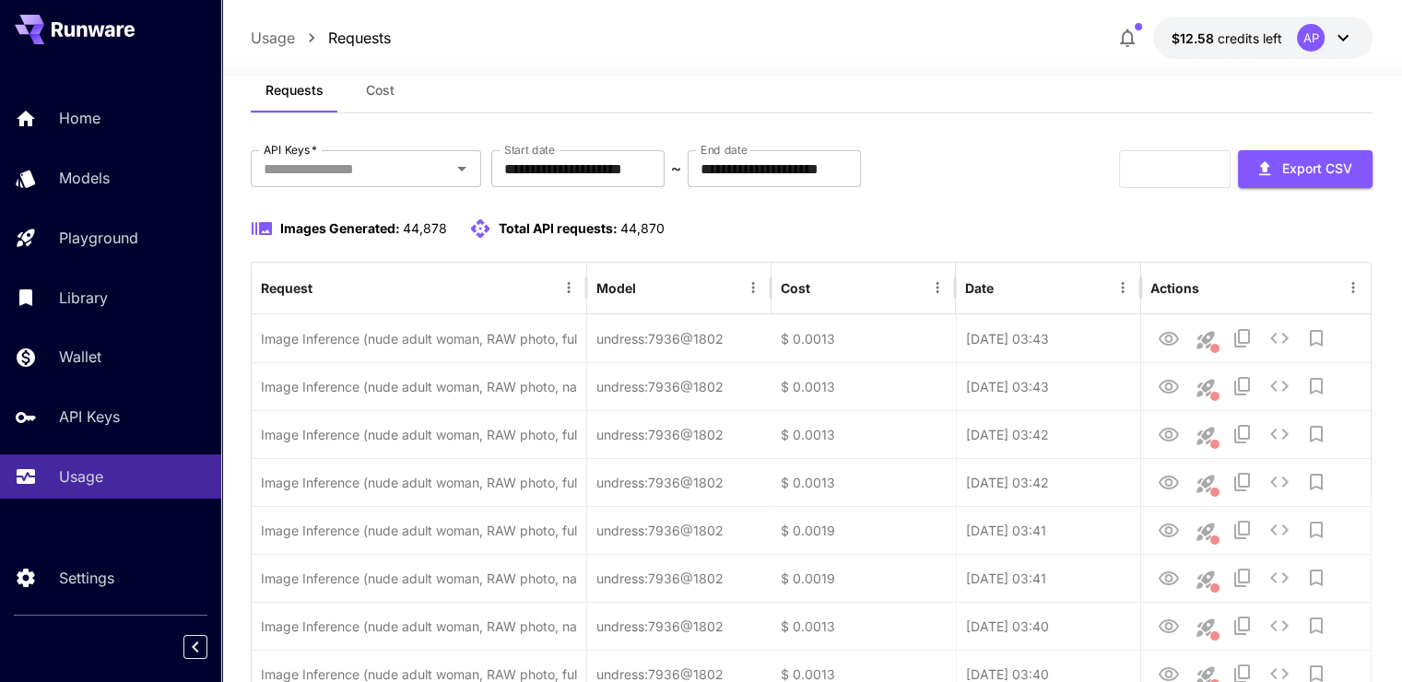
scroll to position [184, 0]
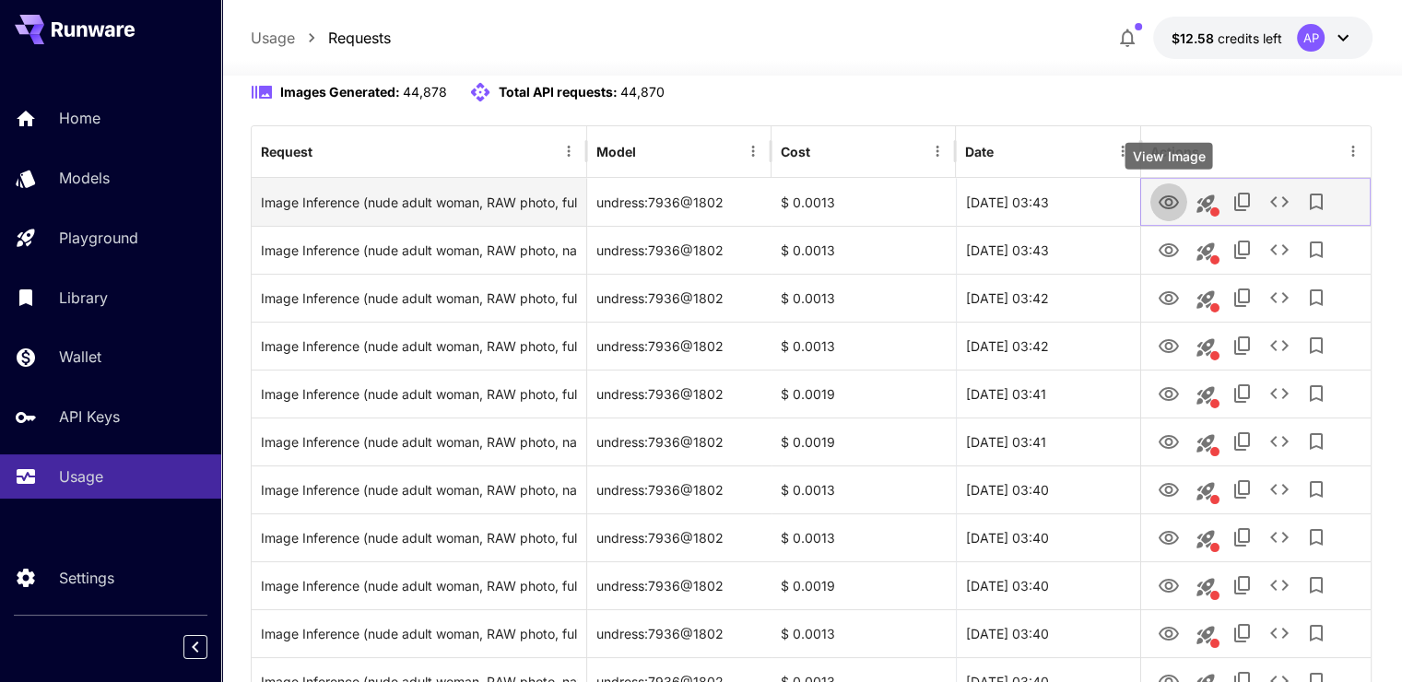
click at [1181, 206] on button "View Image" at bounding box center [1168, 202] width 37 height 38
click at [1178, 195] on icon "View Image" at bounding box center [1169, 203] width 22 height 22
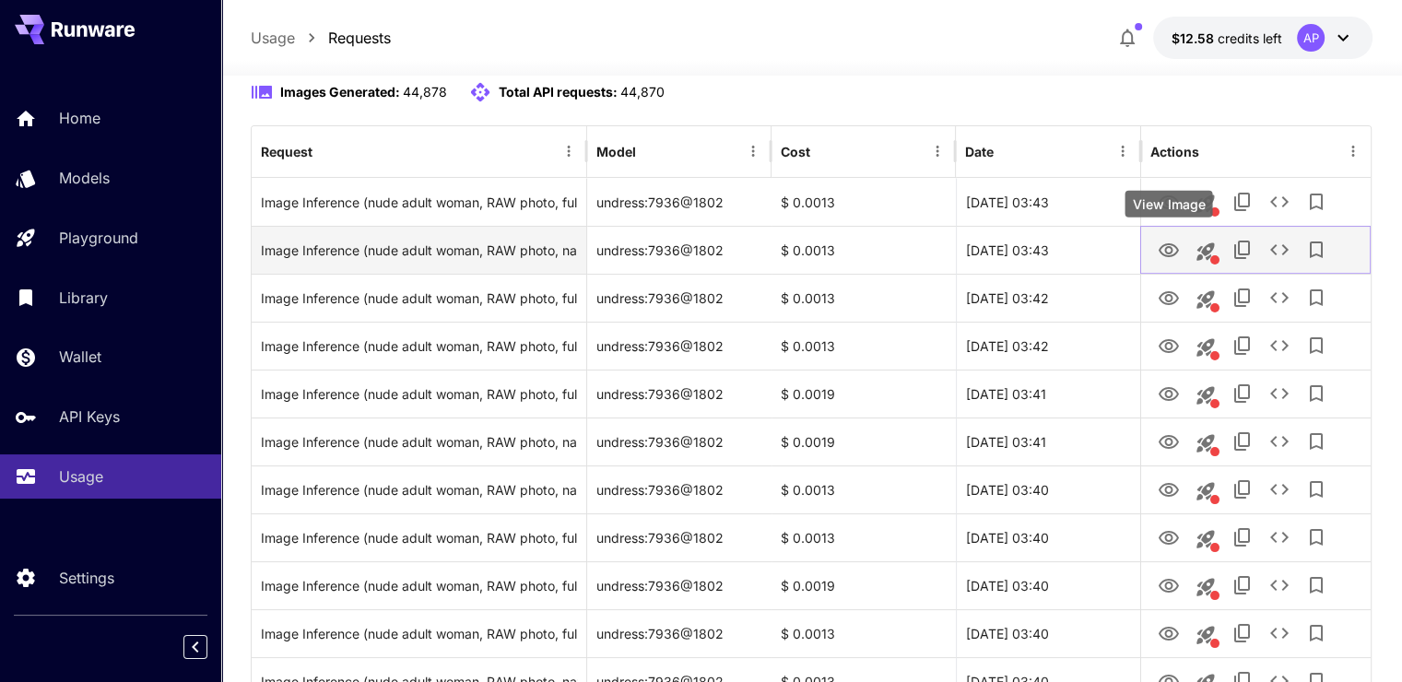
click at [1171, 258] on icon "View Image" at bounding box center [1169, 251] width 22 height 22
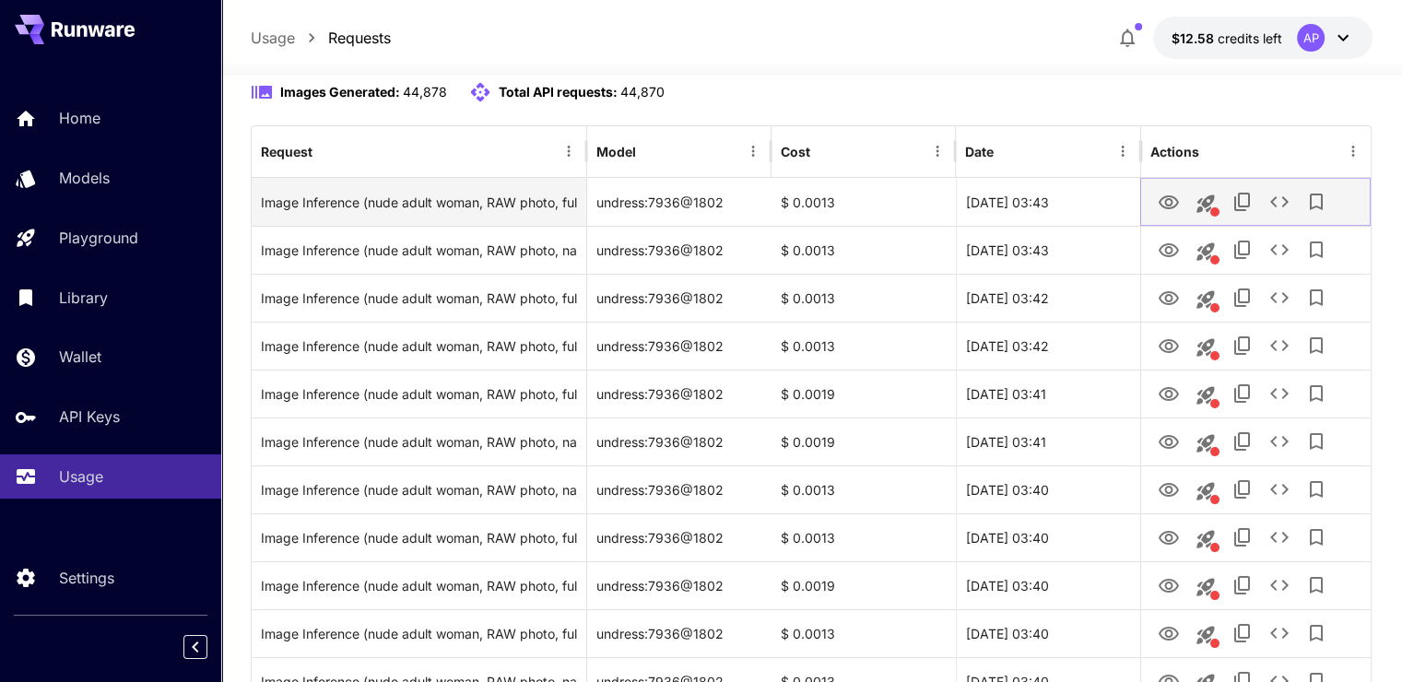
click at [1170, 195] on icon "View Image" at bounding box center [1169, 203] width 22 height 22
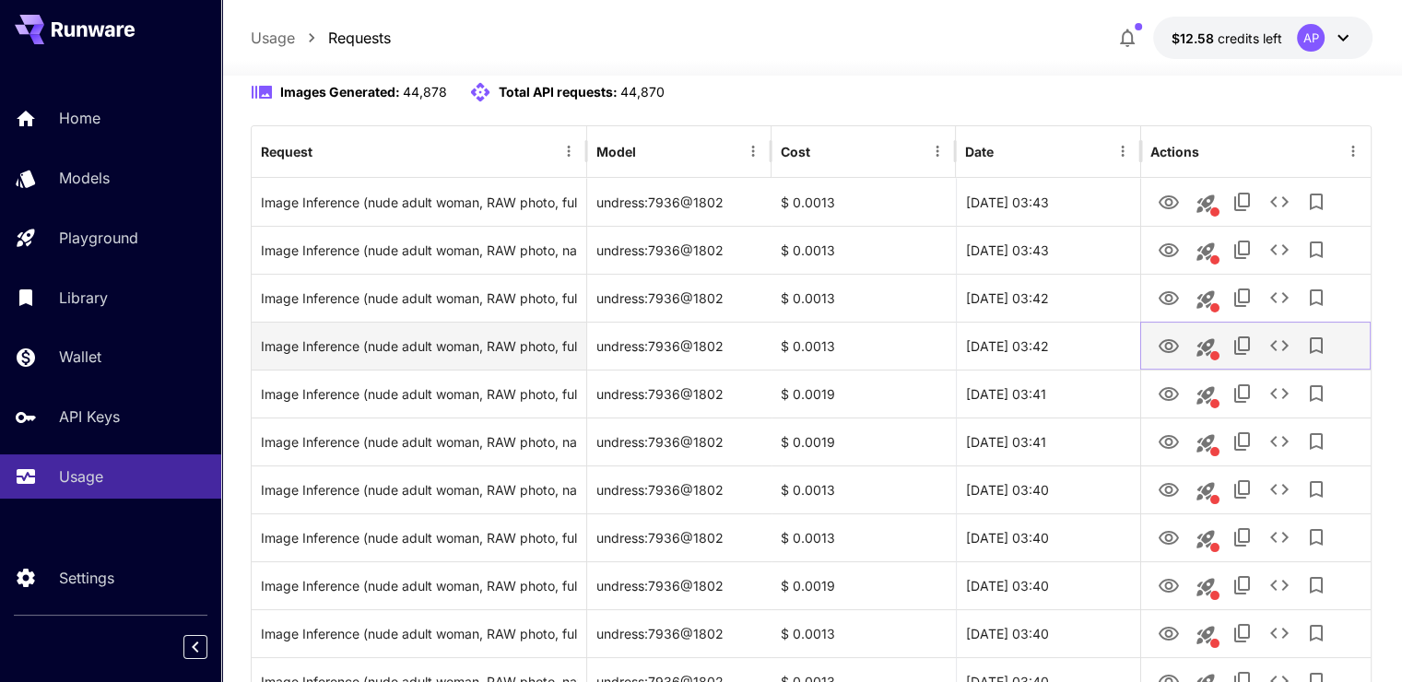
click at [1163, 336] on icon "View Image" at bounding box center [1169, 347] width 22 height 22
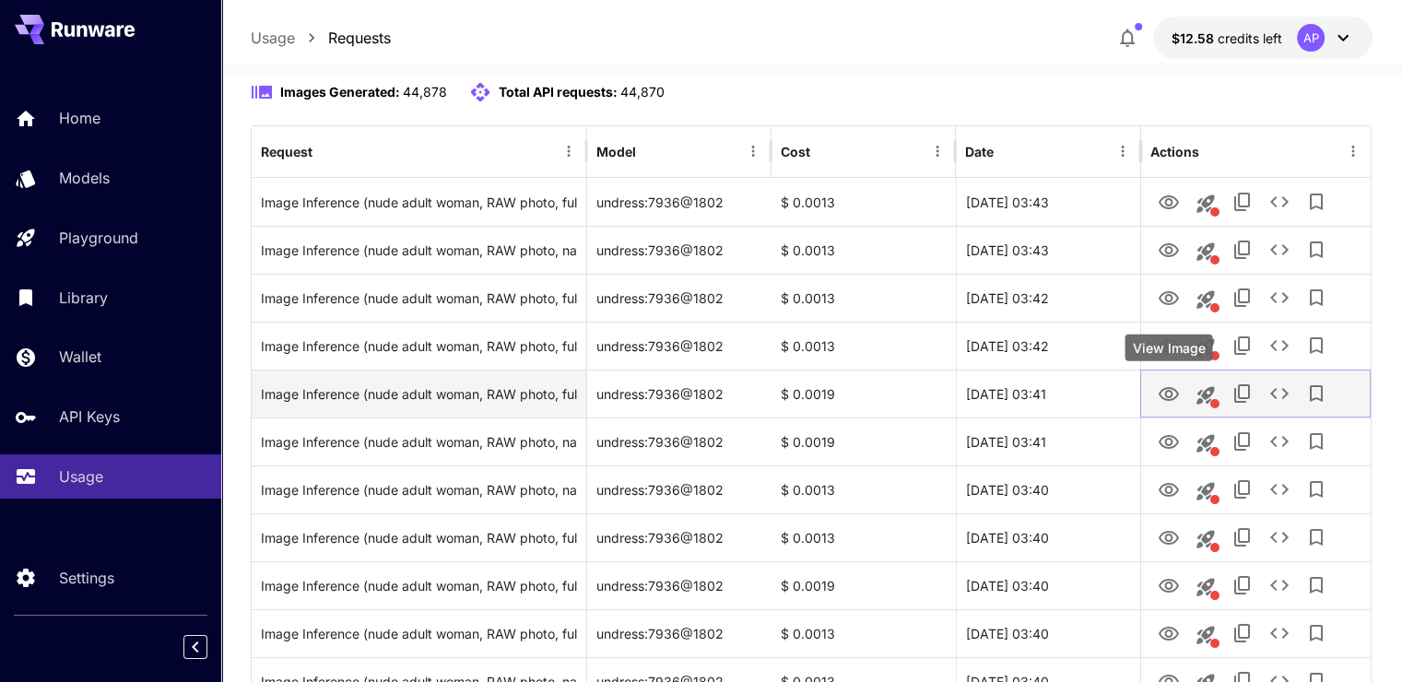
click at [1168, 395] on icon "View Image" at bounding box center [1169, 394] width 22 height 22
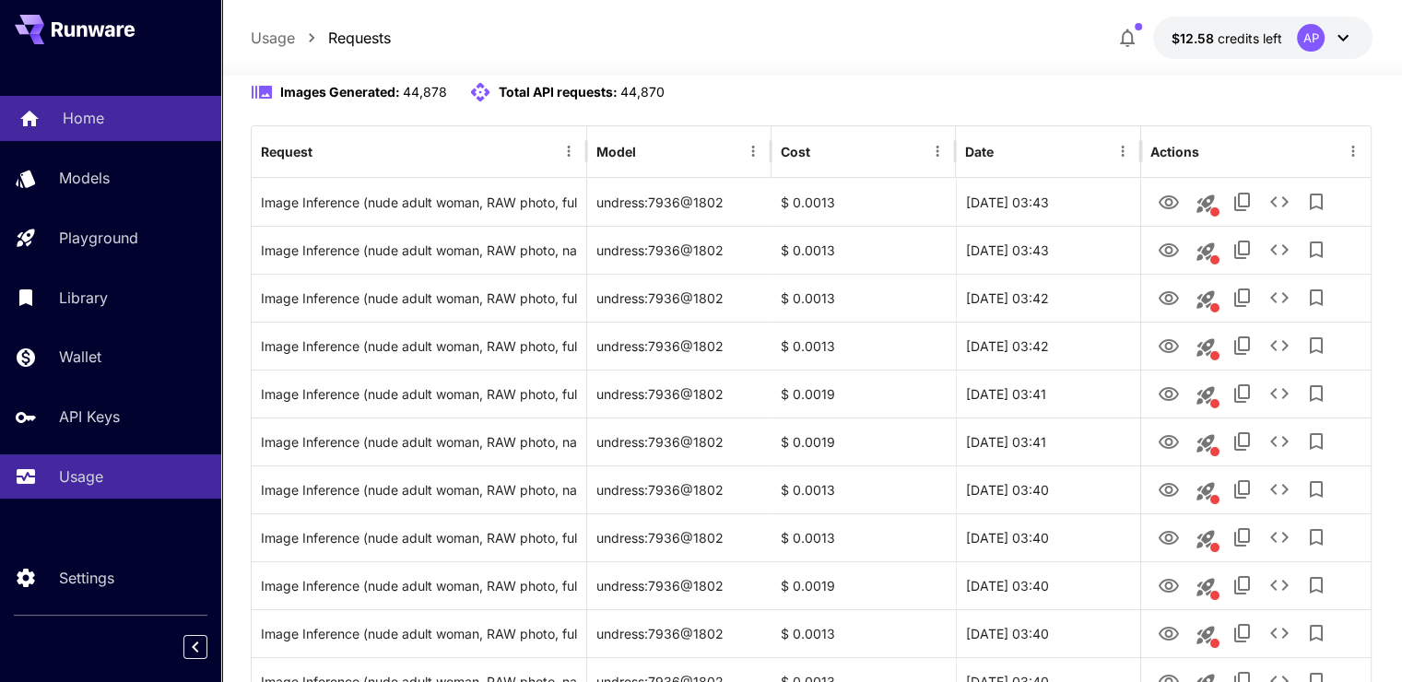
click at [136, 105] on link "Home" at bounding box center [110, 118] width 221 height 45
